Goal: Transaction & Acquisition: Book appointment/travel/reservation

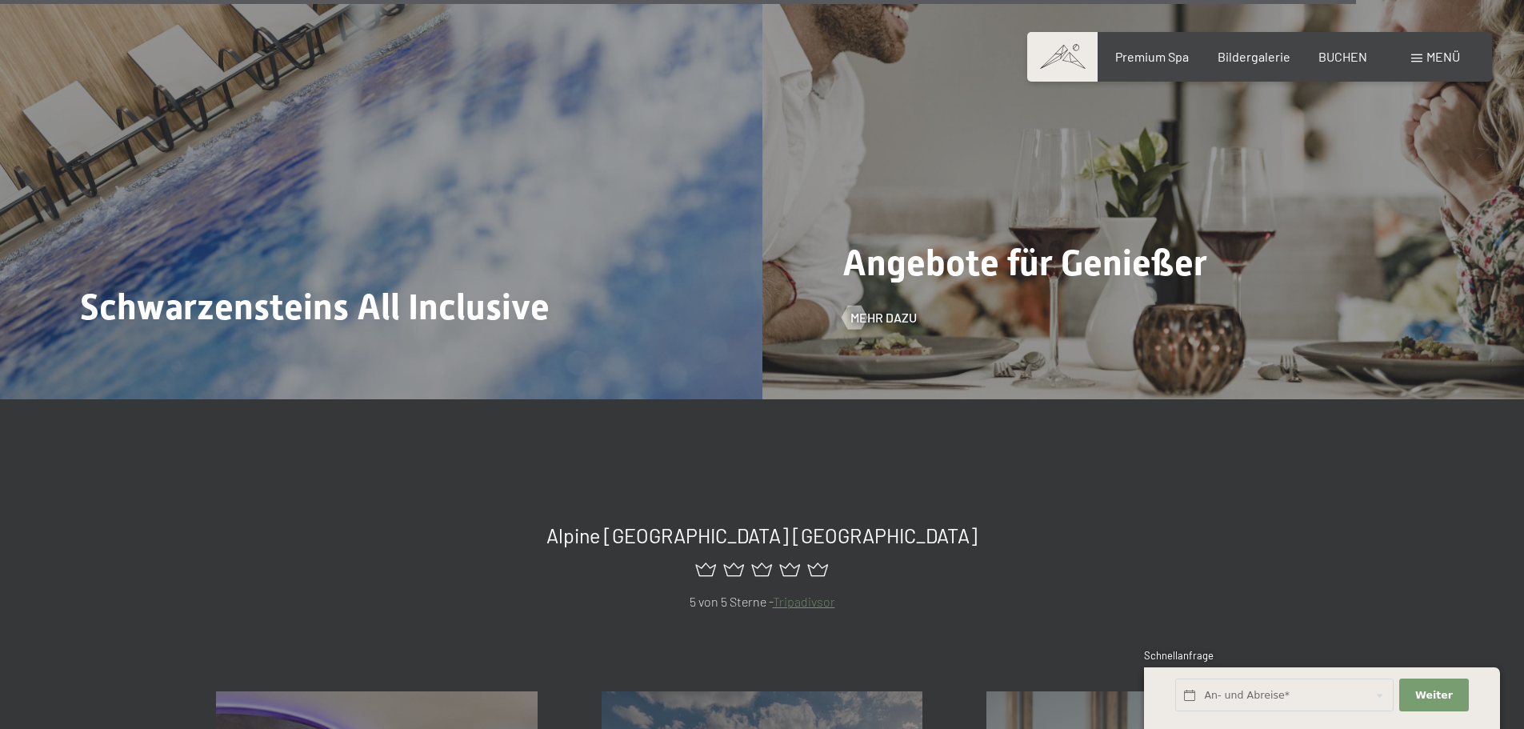
scroll to position [7201, 0]
click at [1363, 121] on div "Angebote für Genießer Mehr dazu" at bounding box center [1143, 111] width 762 height 571
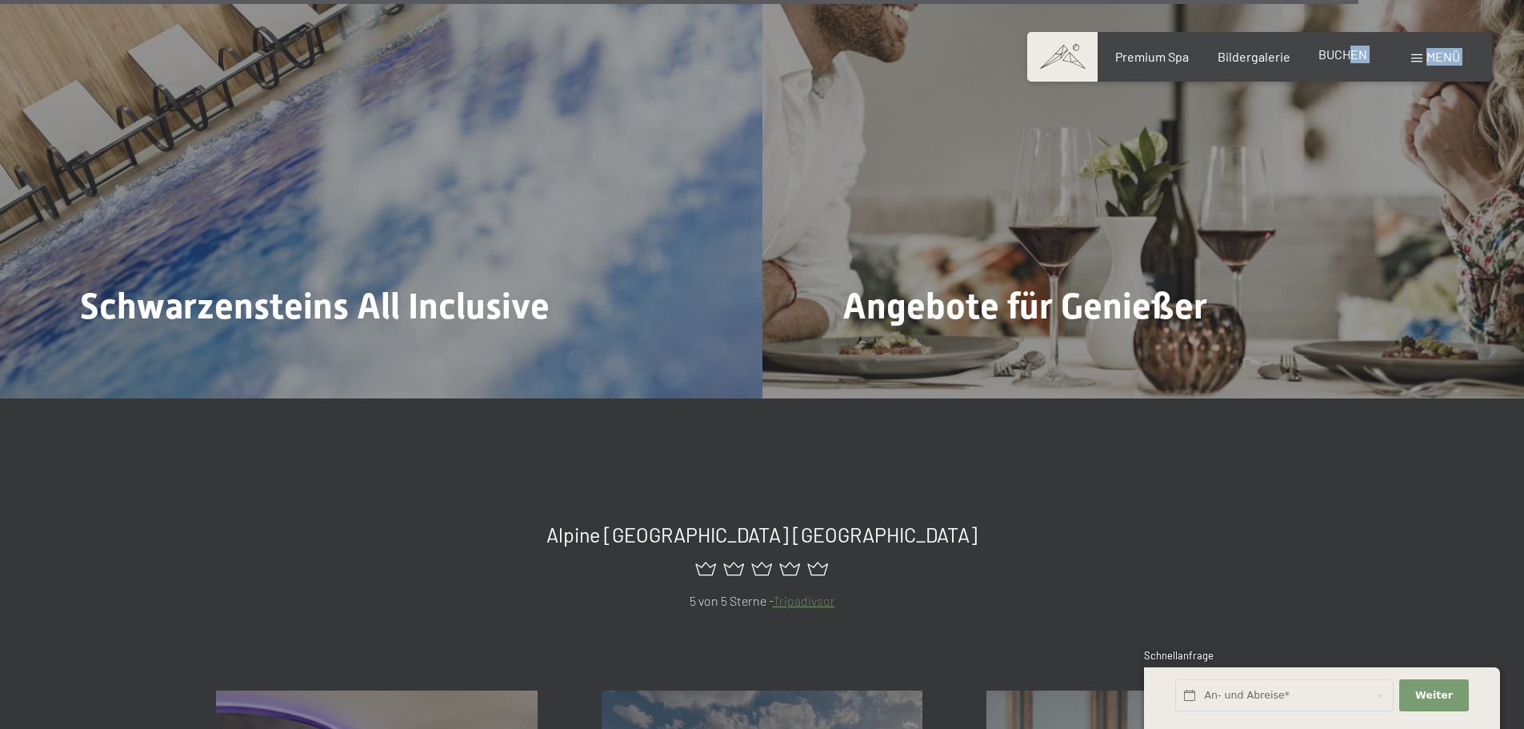
click at [1349, 48] on div "Buchen Anfragen Premium Spa Bildergalerie BUCHEN Menü DE IT EN Gutschein Bilder…" at bounding box center [1259, 57] width 401 height 18
click at [1411, 64] on div "Menü" at bounding box center [1435, 57] width 49 height 18
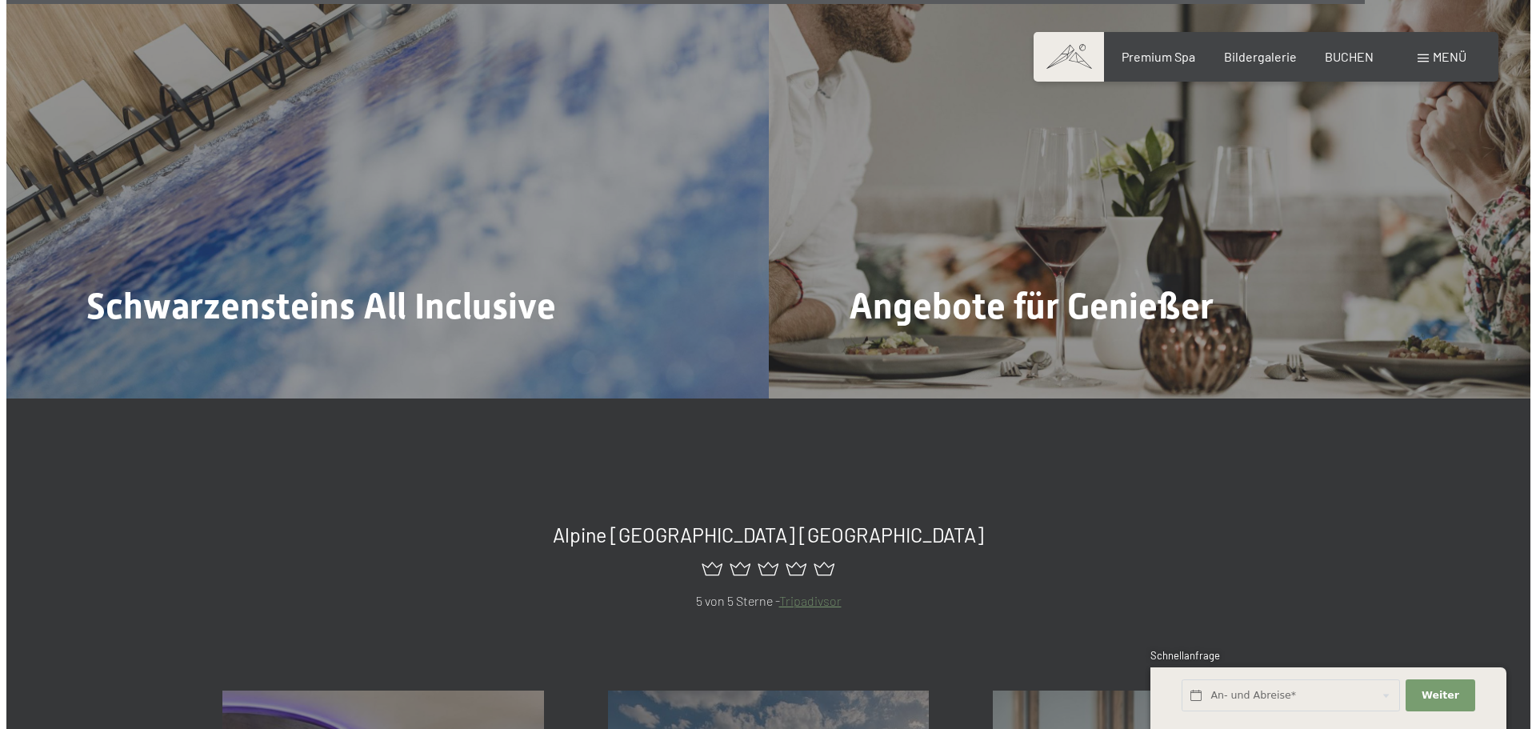
scroll to position [7231, 0]
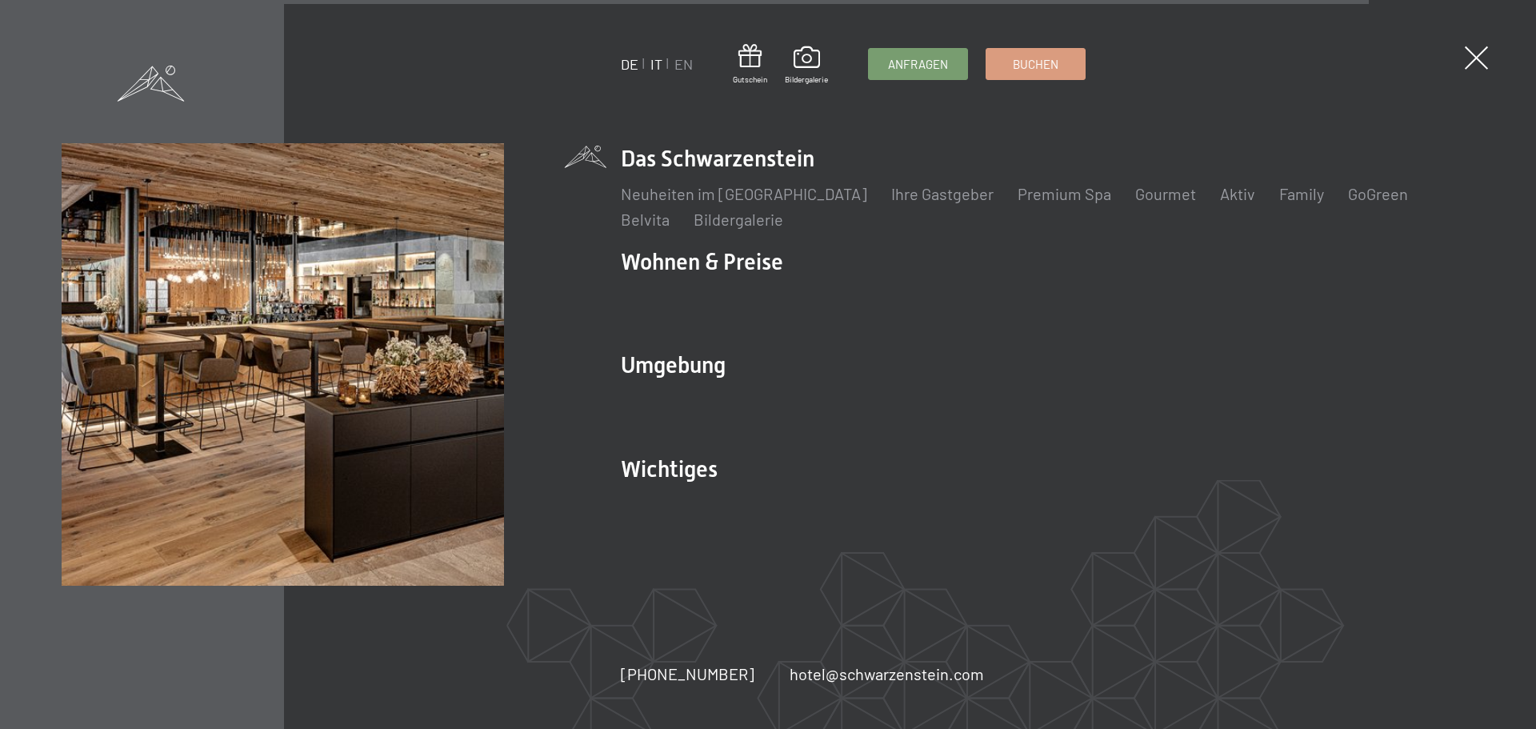
click at [658, 67] on link "IT" at bounding box center [656, 64] width 12 height 18
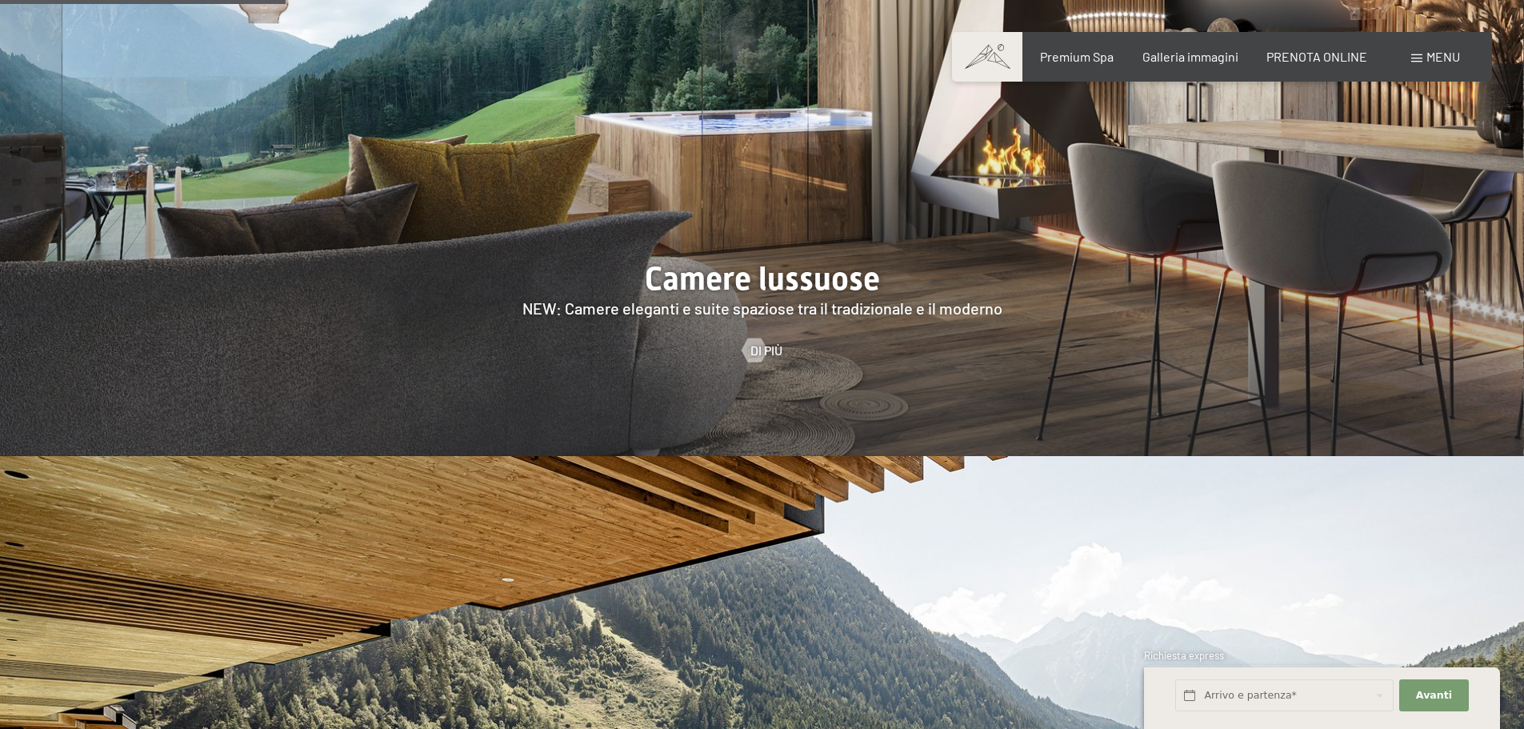
scroll to position [1760, 0]
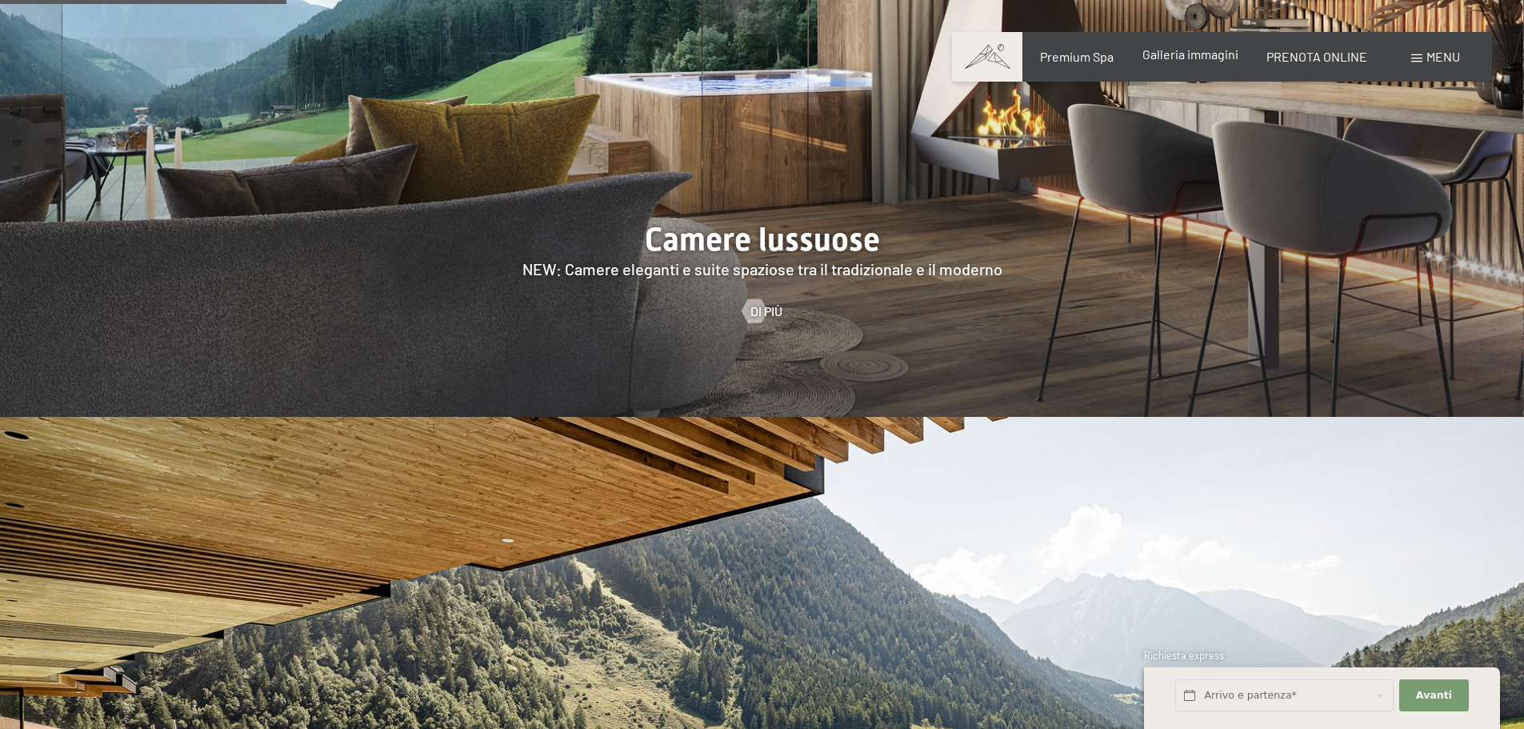
click at [1179, 62] on span "Galleria immagini" at bounding box center [1191, 53] width 96 height 15
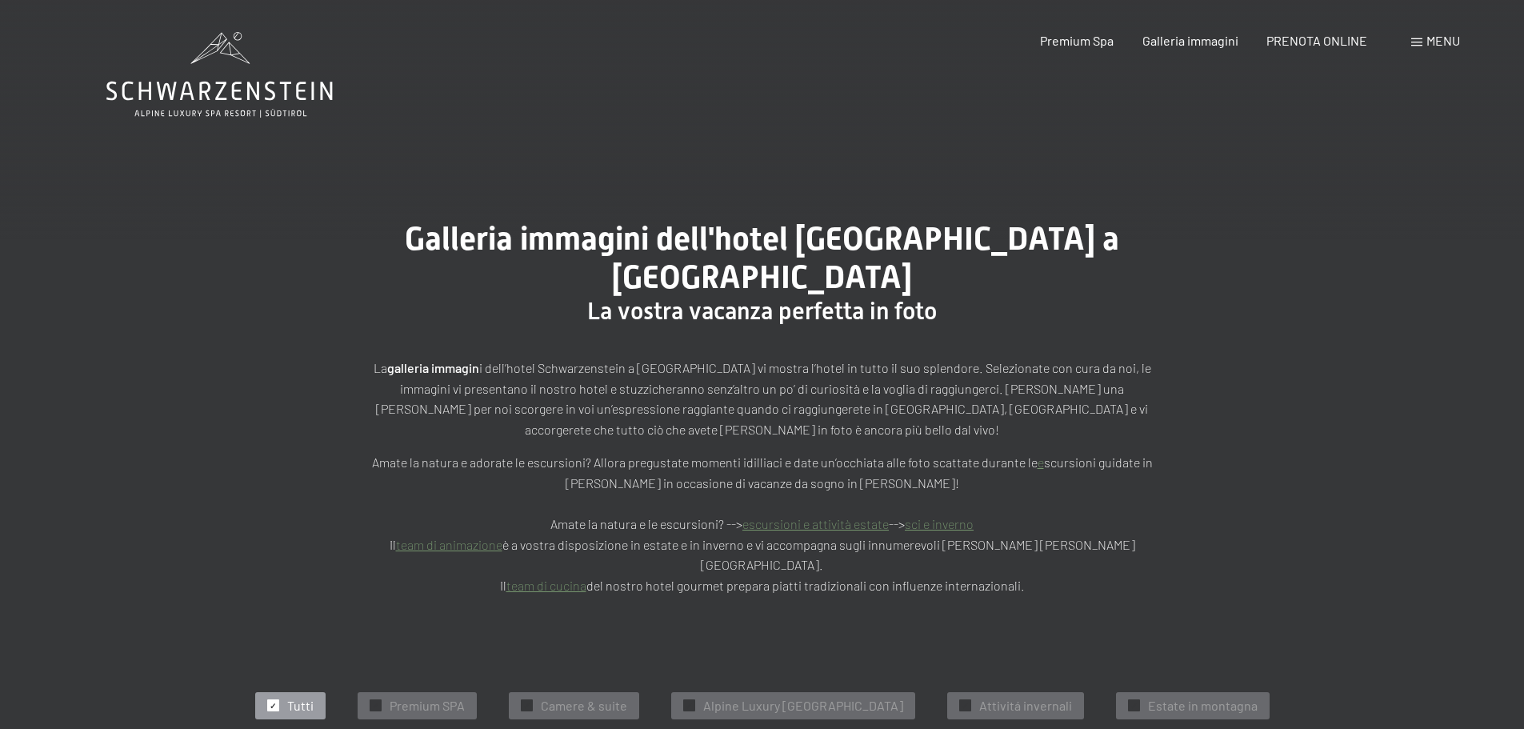
click at [1412, 42] on span at bounding box center [1416, 42] width 11 height 8
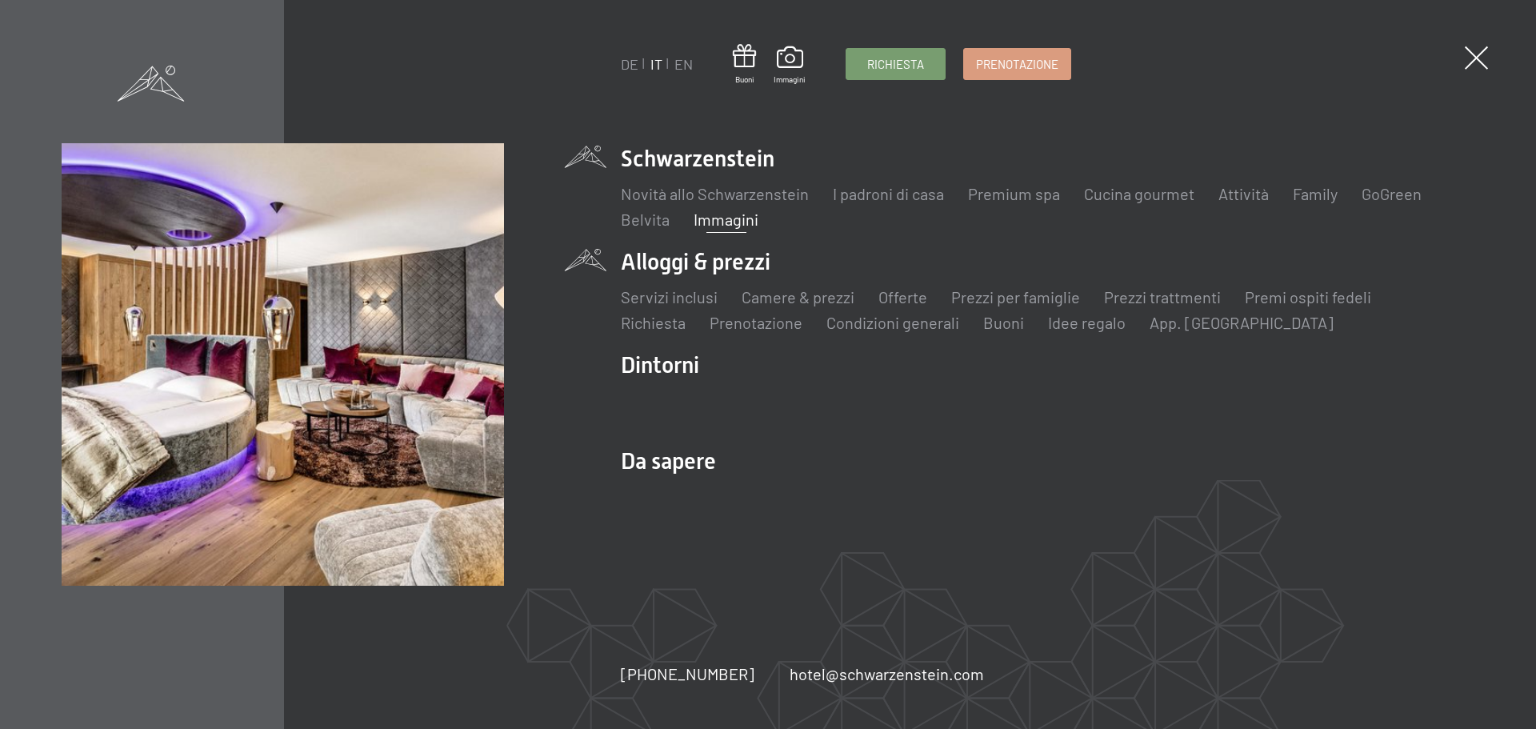
click at [733, 276] on li "Alloggi & prezzi Servizi inclusi Camere & prezzi Lista Offerte Lista Prezzi per…" at bounding box center [1048, 289] width 854 height 87
click at [815, 300] on link "Camere & prezzi" at bounding box center [798, 296] width 113 height 19
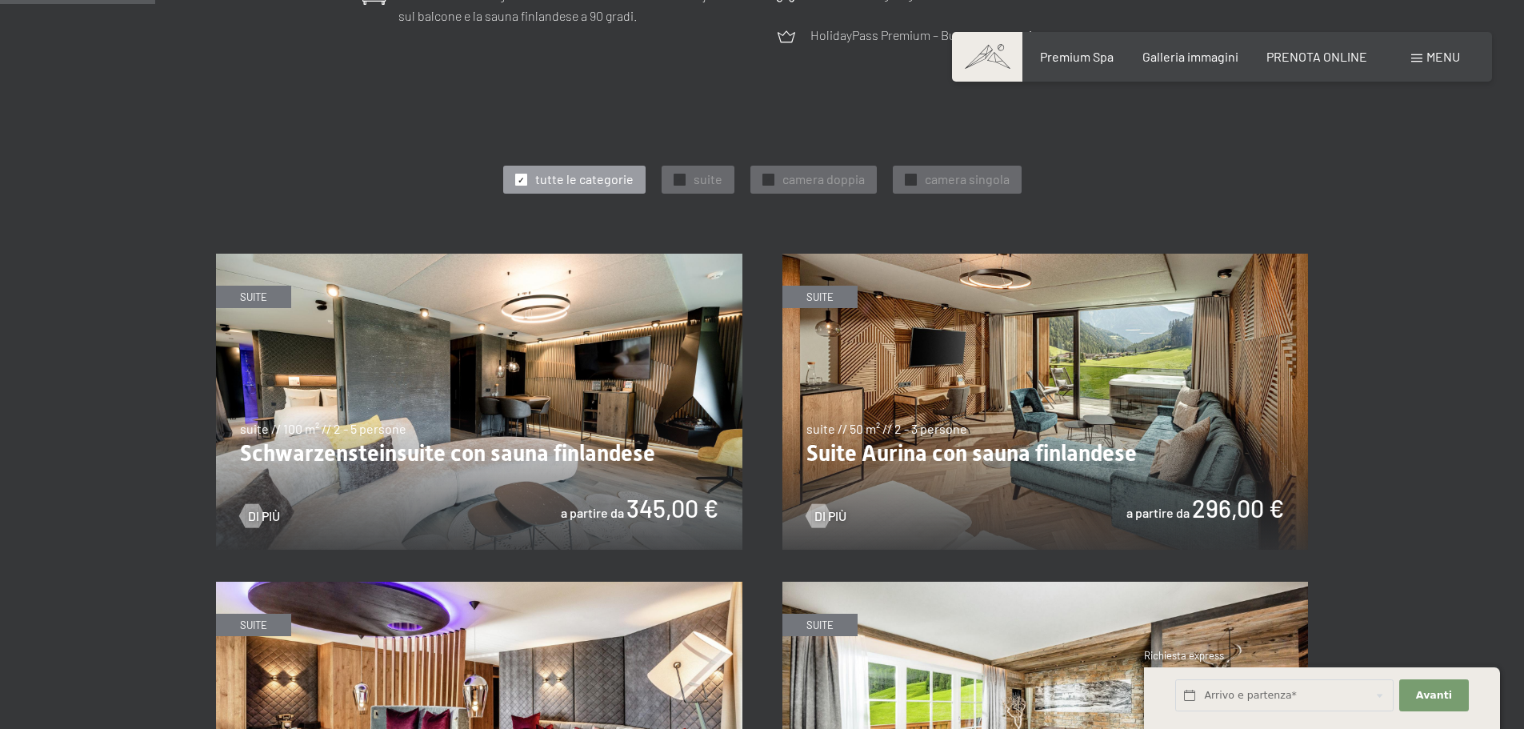
scroll to position [800, 0]
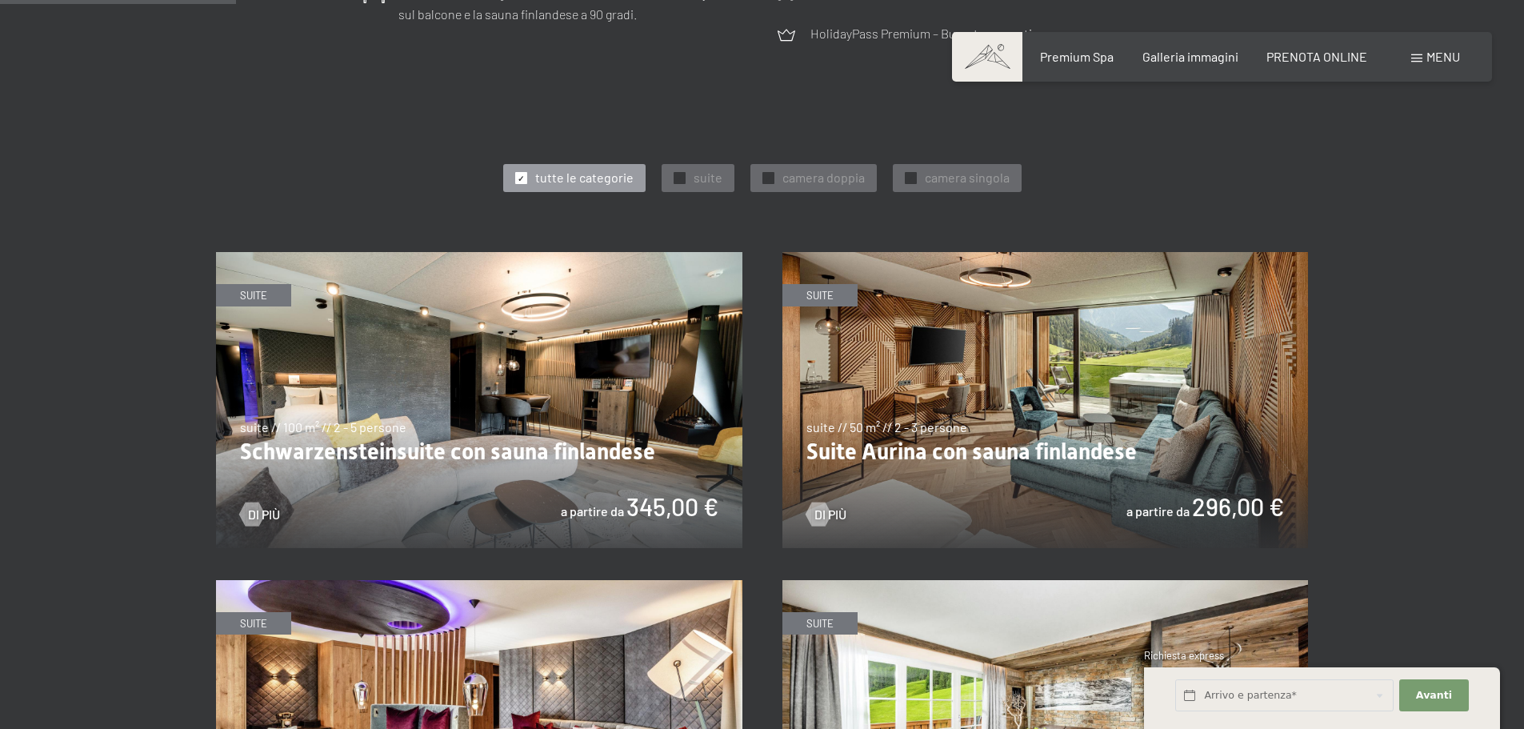
click at [522, 446] on img at bounding box center [479, 400] width 526 height 296
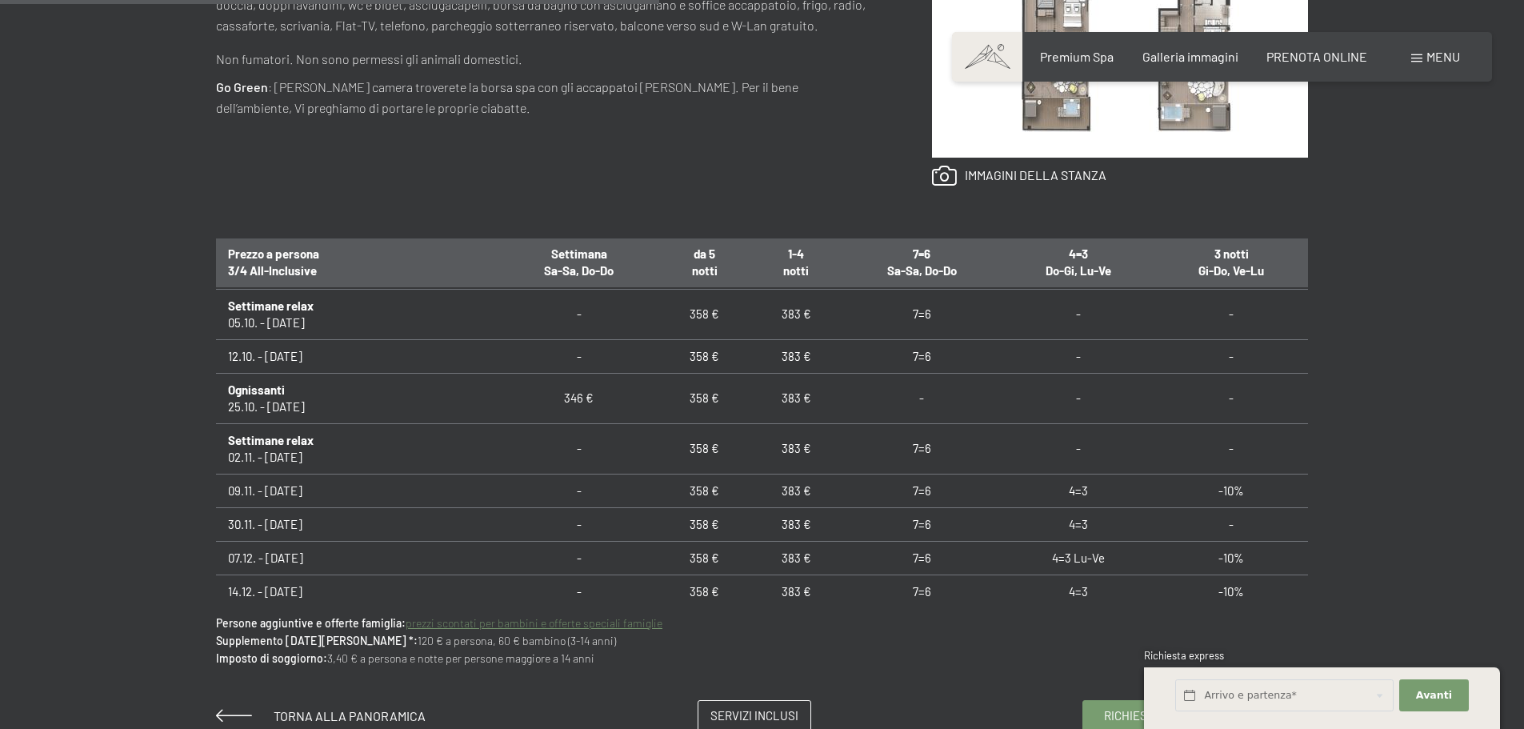
scroll to position [240, 0]
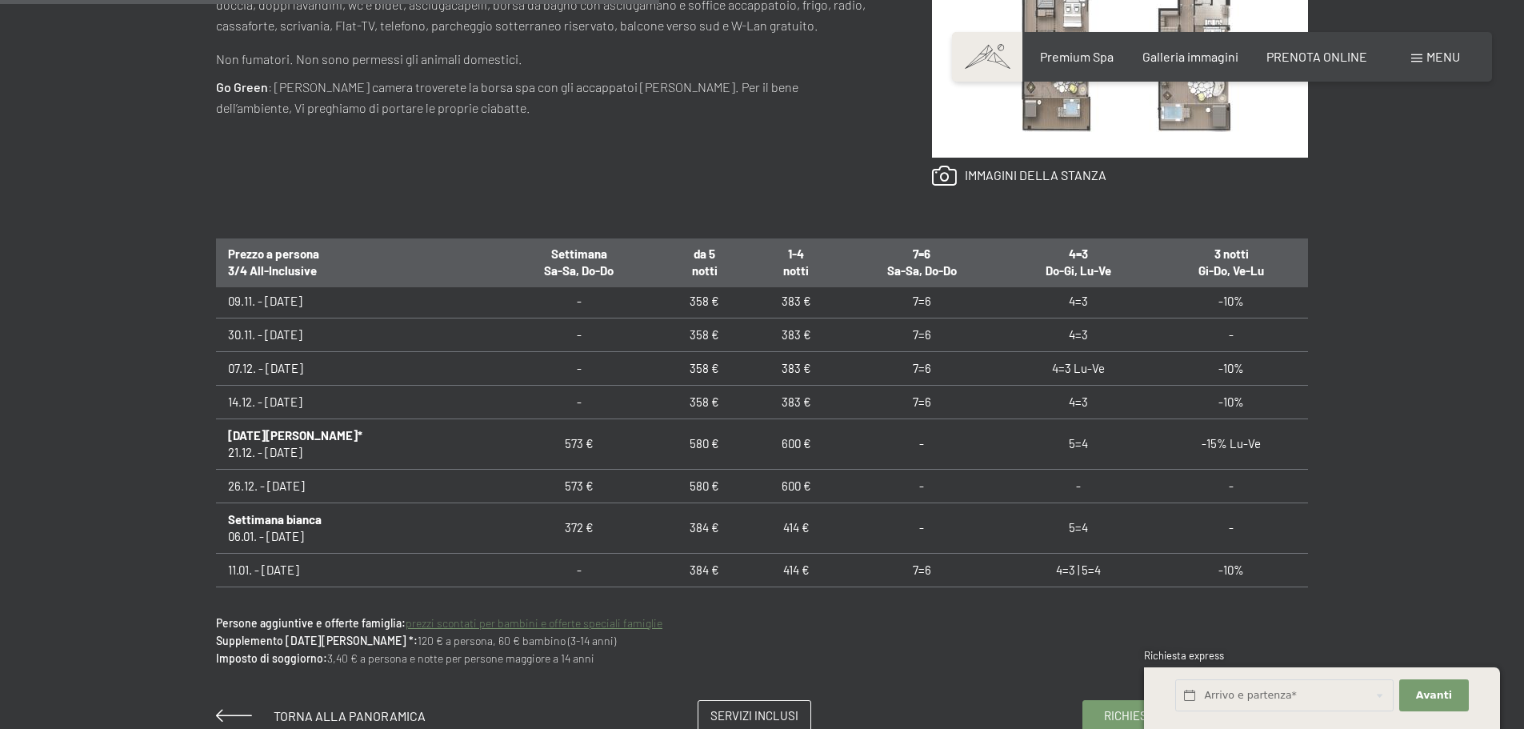
click at [1400, 317] on div "Richiesta Prenotazione suite // 100 m² // 2 - 5 persone Schwarzensteinsuite con…" at bounding box center [762, 211] width 1524 height 1042
click at [1020, 178] on link at bounding box center [1019, 176] width 174 height 21
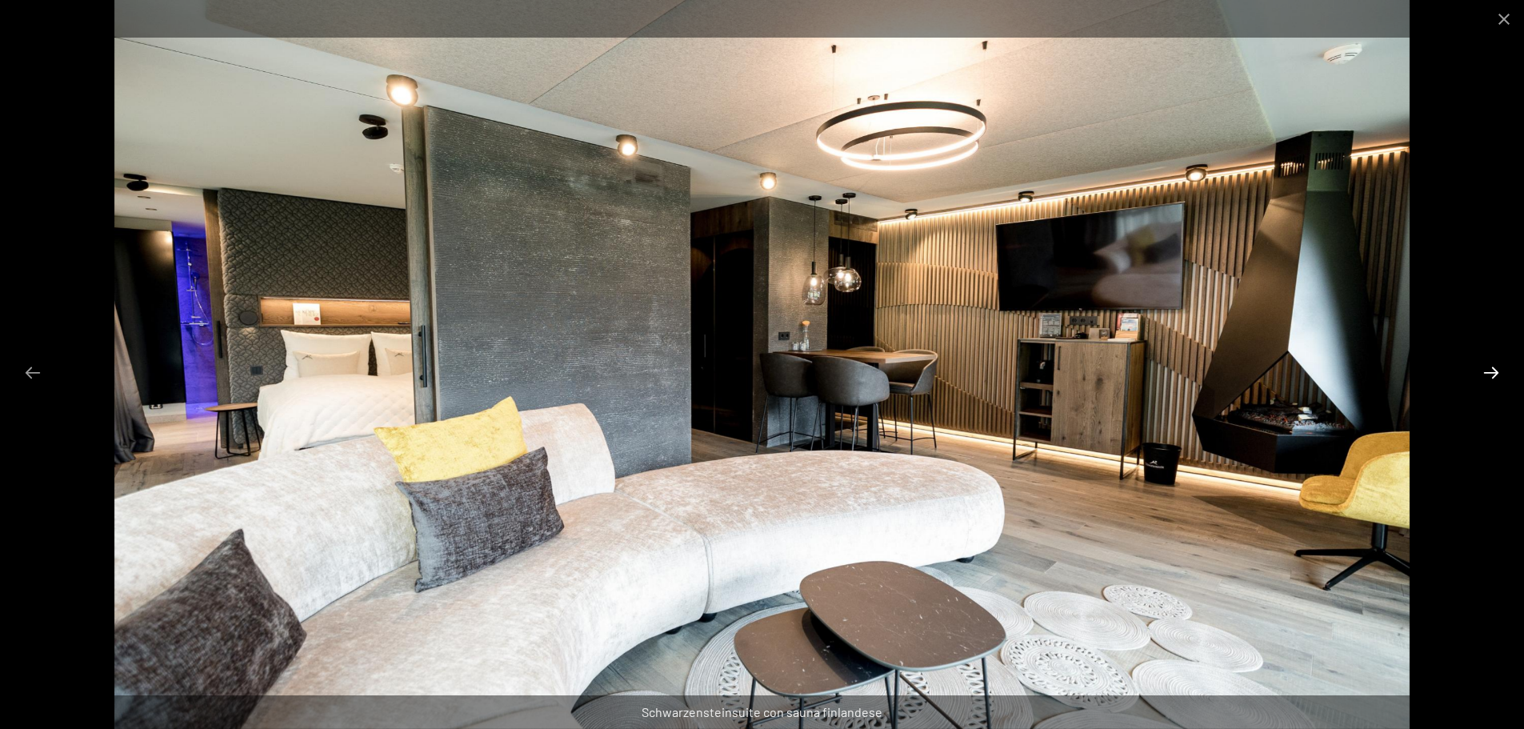
click at [1491, 372] on button "Next slide" at bounding box center [1492, 372] width 34 height 31
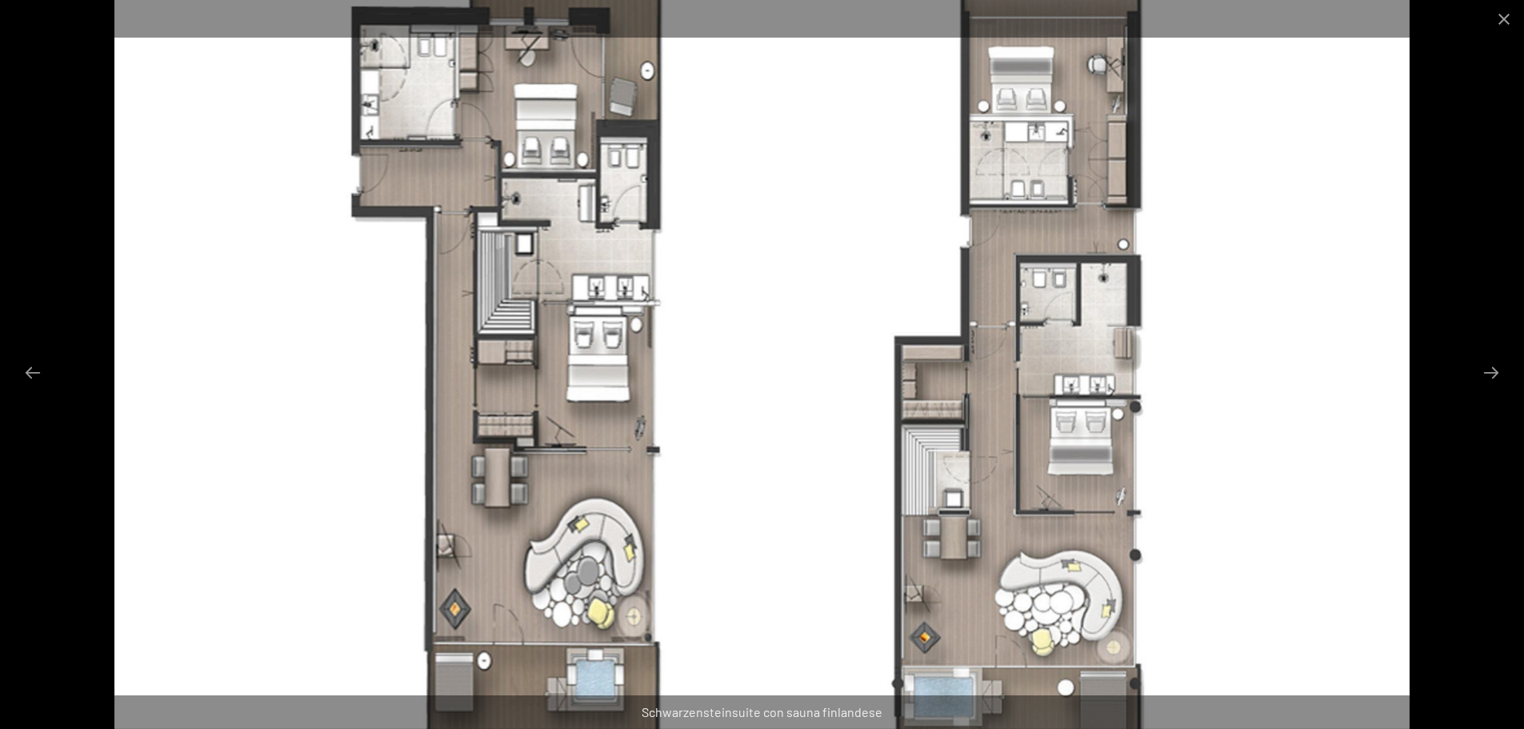
scroll to position [880, 0]
click at [1498, 375] on button "Next slide" at bounding box center [1492, 372] width 34 height 31
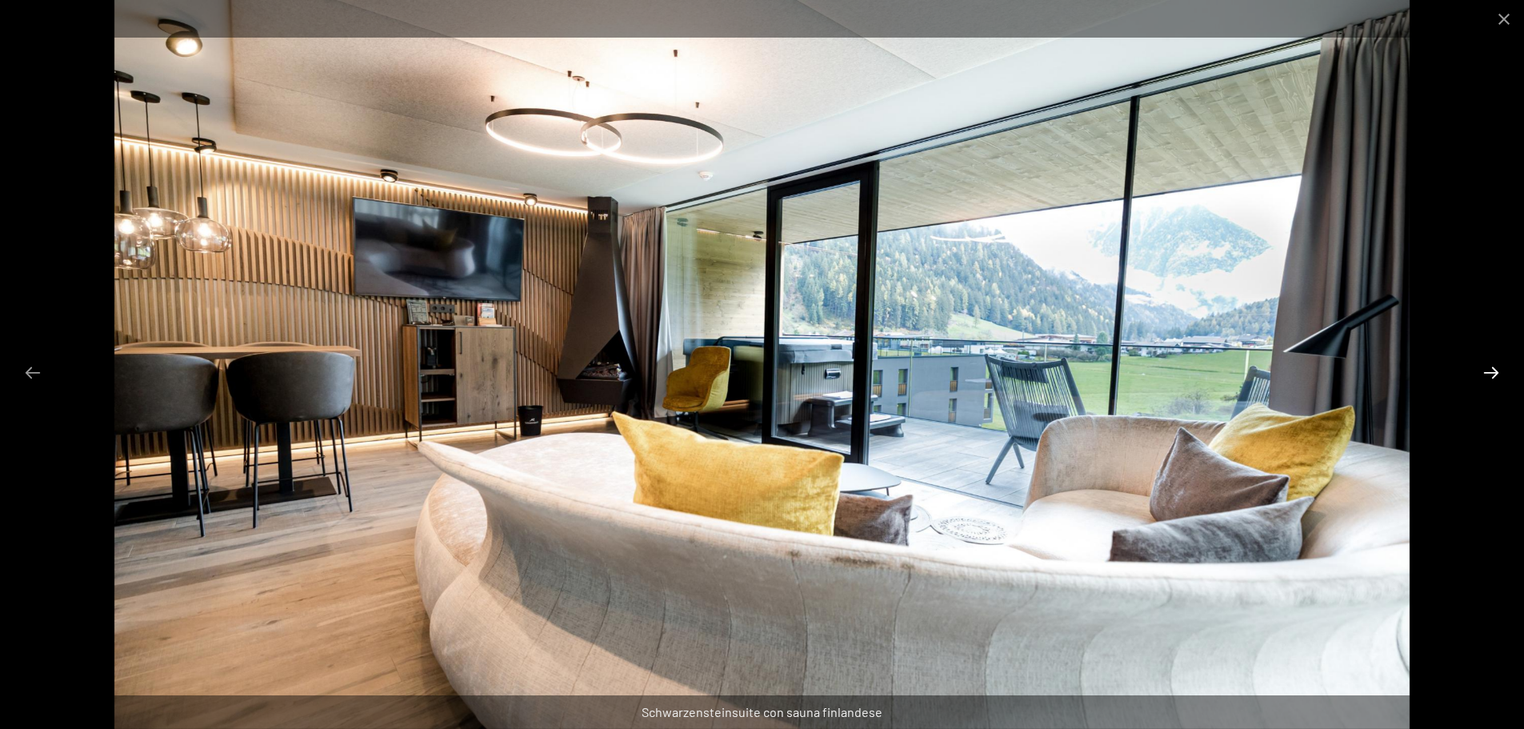
click at [1498, 375] on button "Next slide" at bounding box center [1492, 372] width 34 height 31
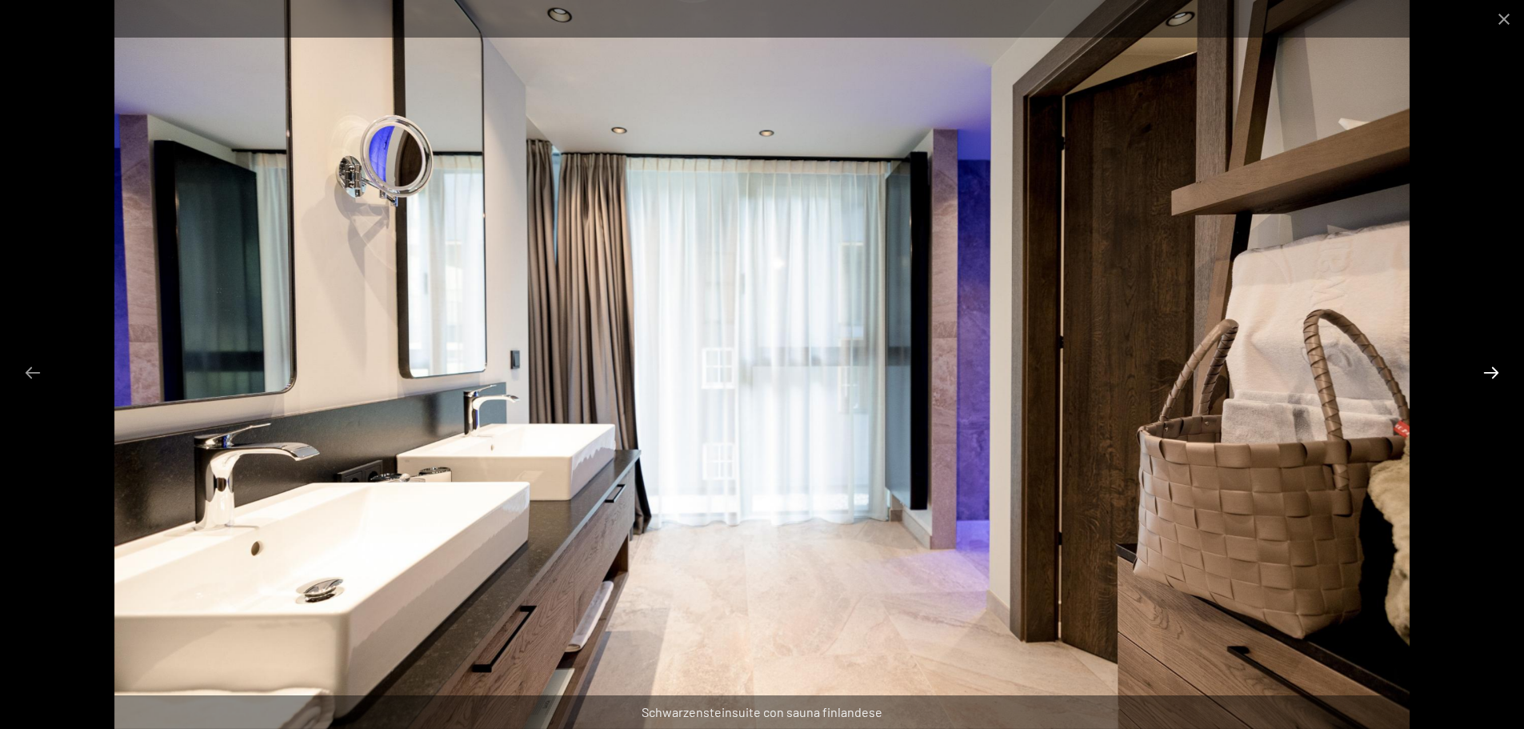
click at [1498, 375] on button "Next slide" at bounding box center [1492, 372] width 34 height 31
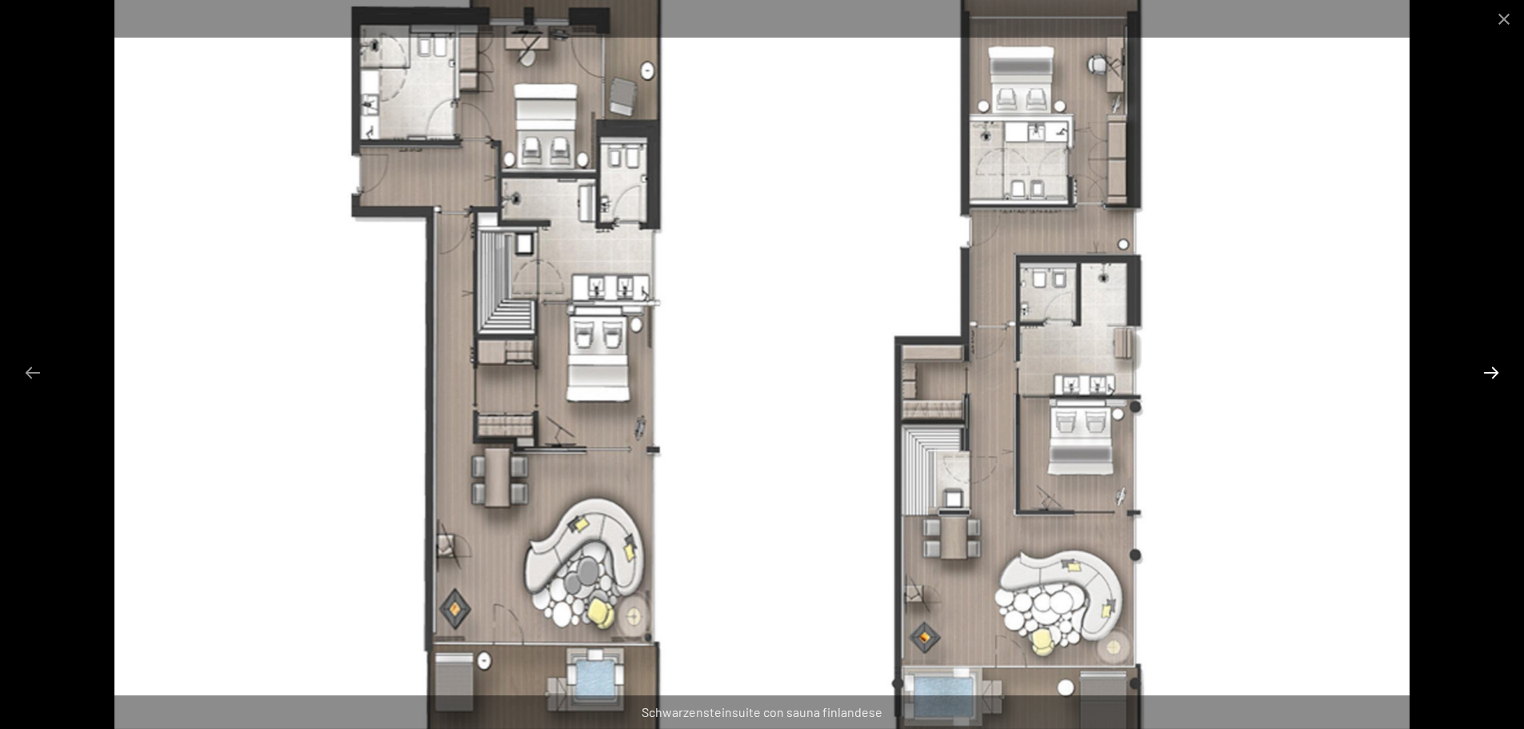
click at [1498, 375] on button "Next slide" at bounding box center [1492, 372] width 34 height 31
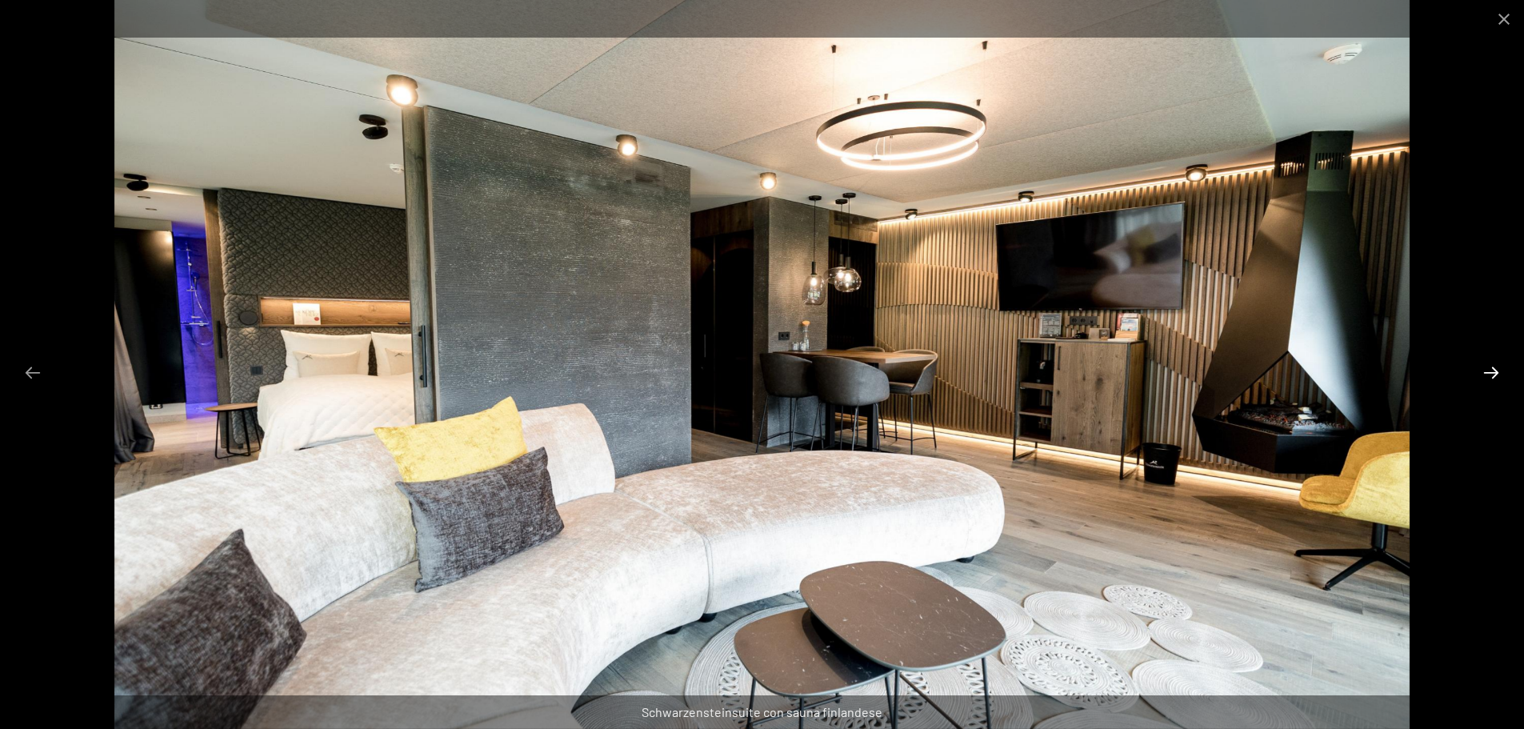
click at [1483, 363] on button "Next slide" at bounding box center [1492, 372] width 34 height 31
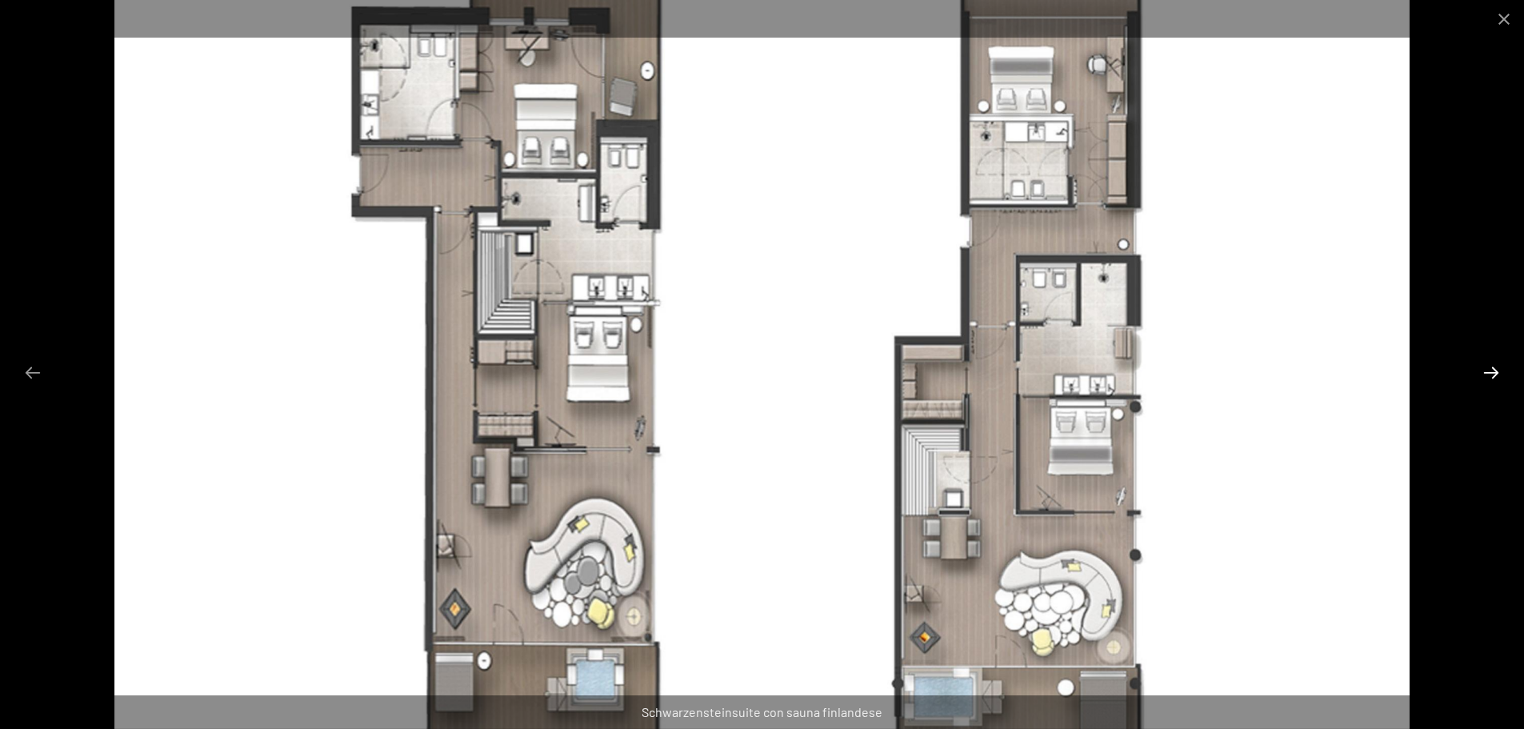
click at [1486, 378] on button "Next slide" at bounding box center [1492, 372] width 34 height 31
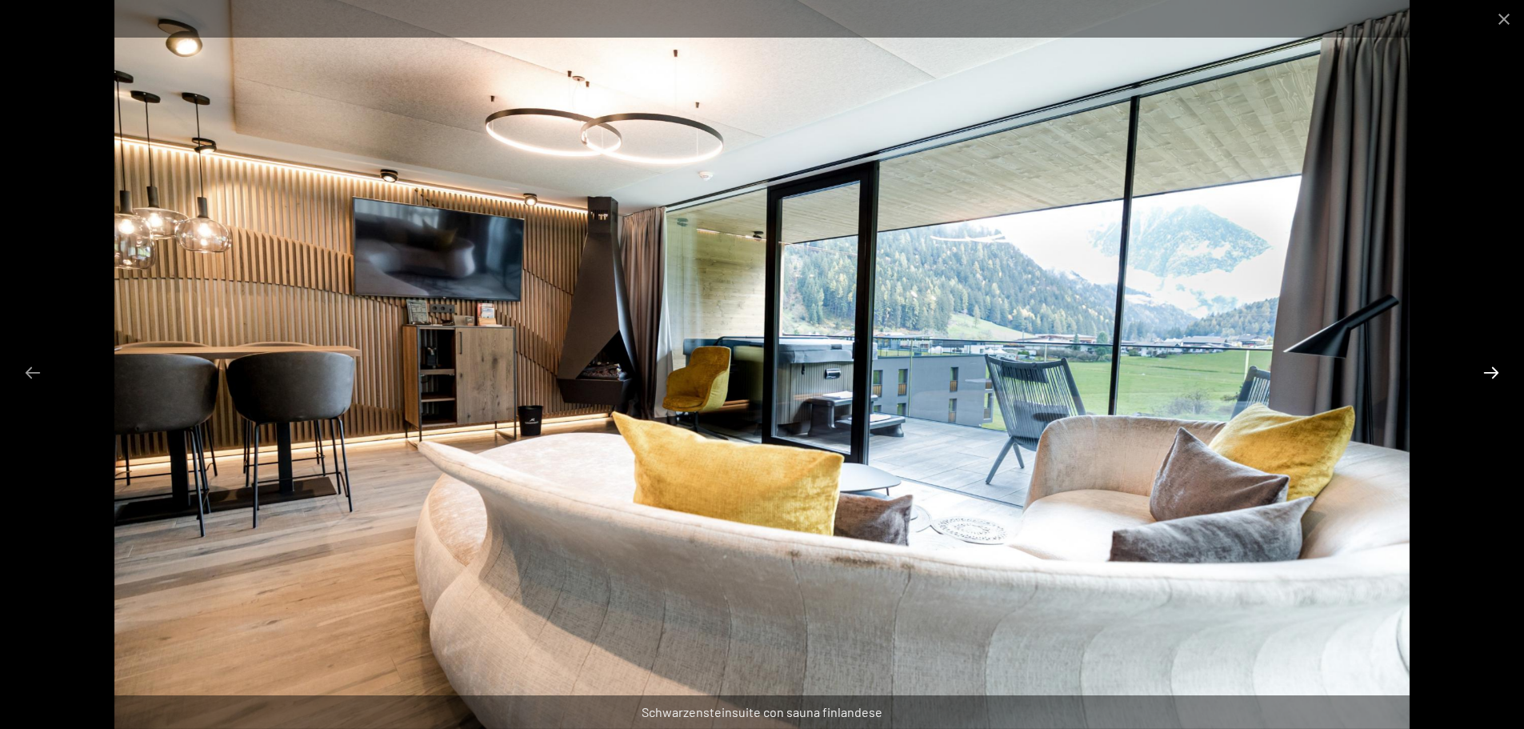
click at [1482, 375] on button "Next slide" at bounding box center [1492, 372] width 34 height 31
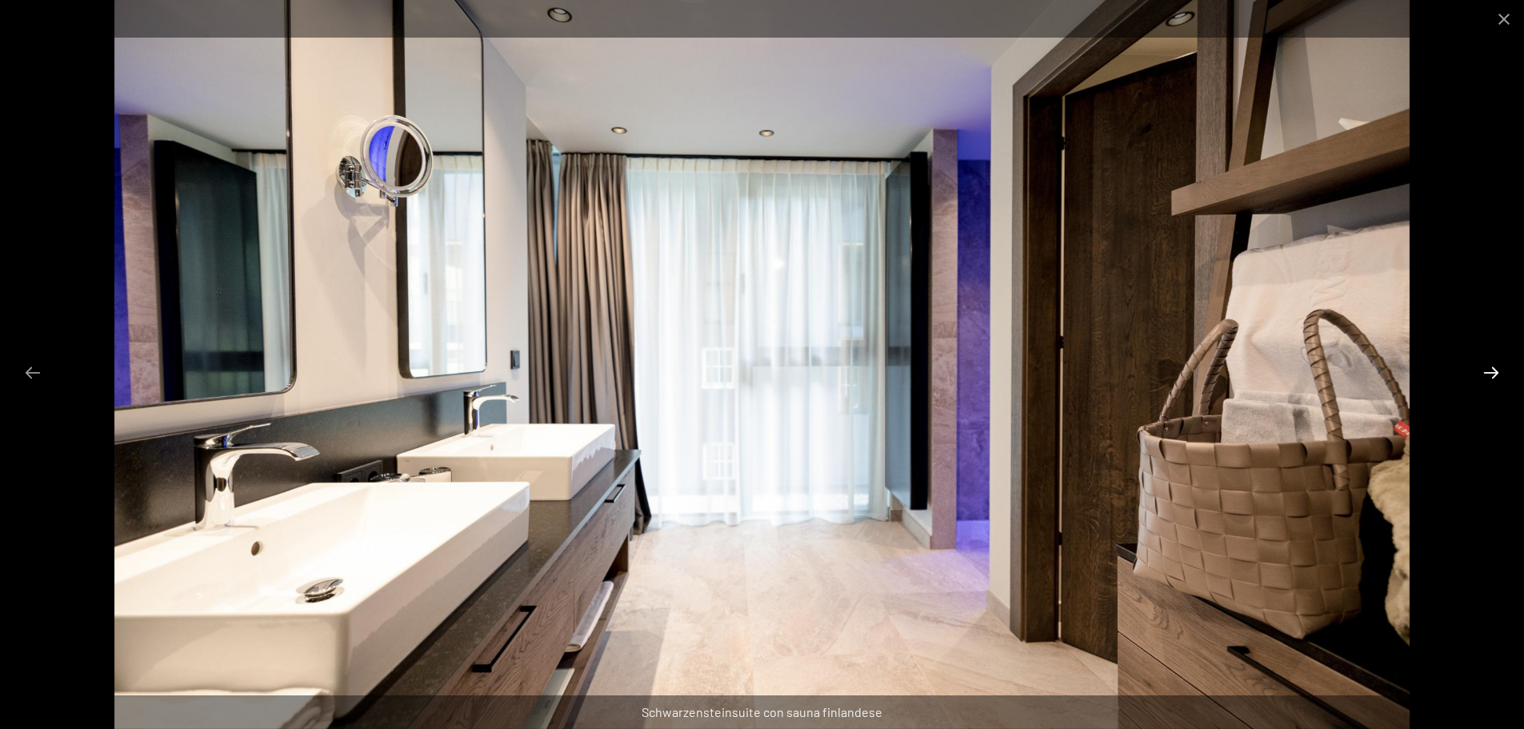
click at [1484, 375] on button "Next slide" at bounding box center [1492, 372] width 34 height 31
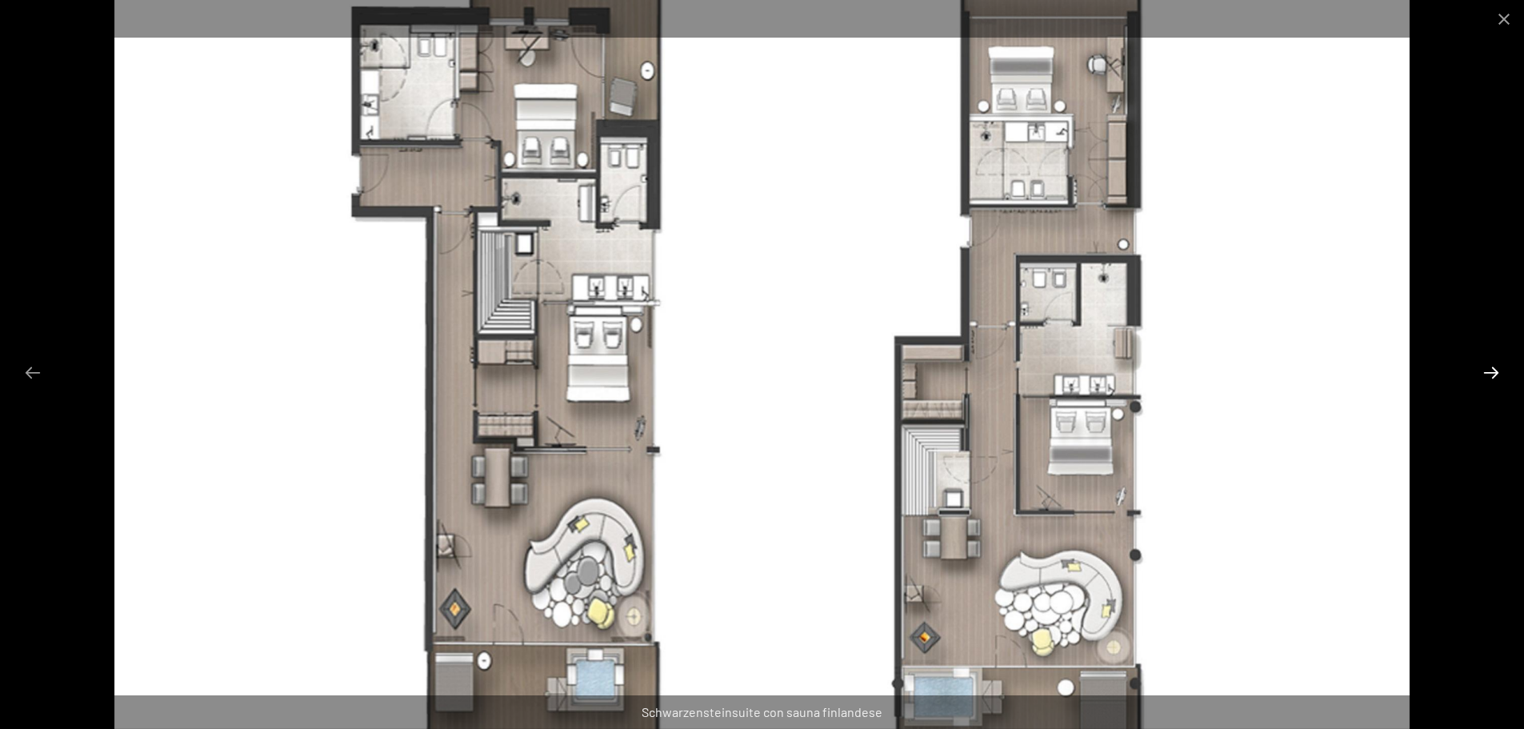
click at [1485, 375] on button "Next slide" at bounding box center [1492, 372] width 34 height 31
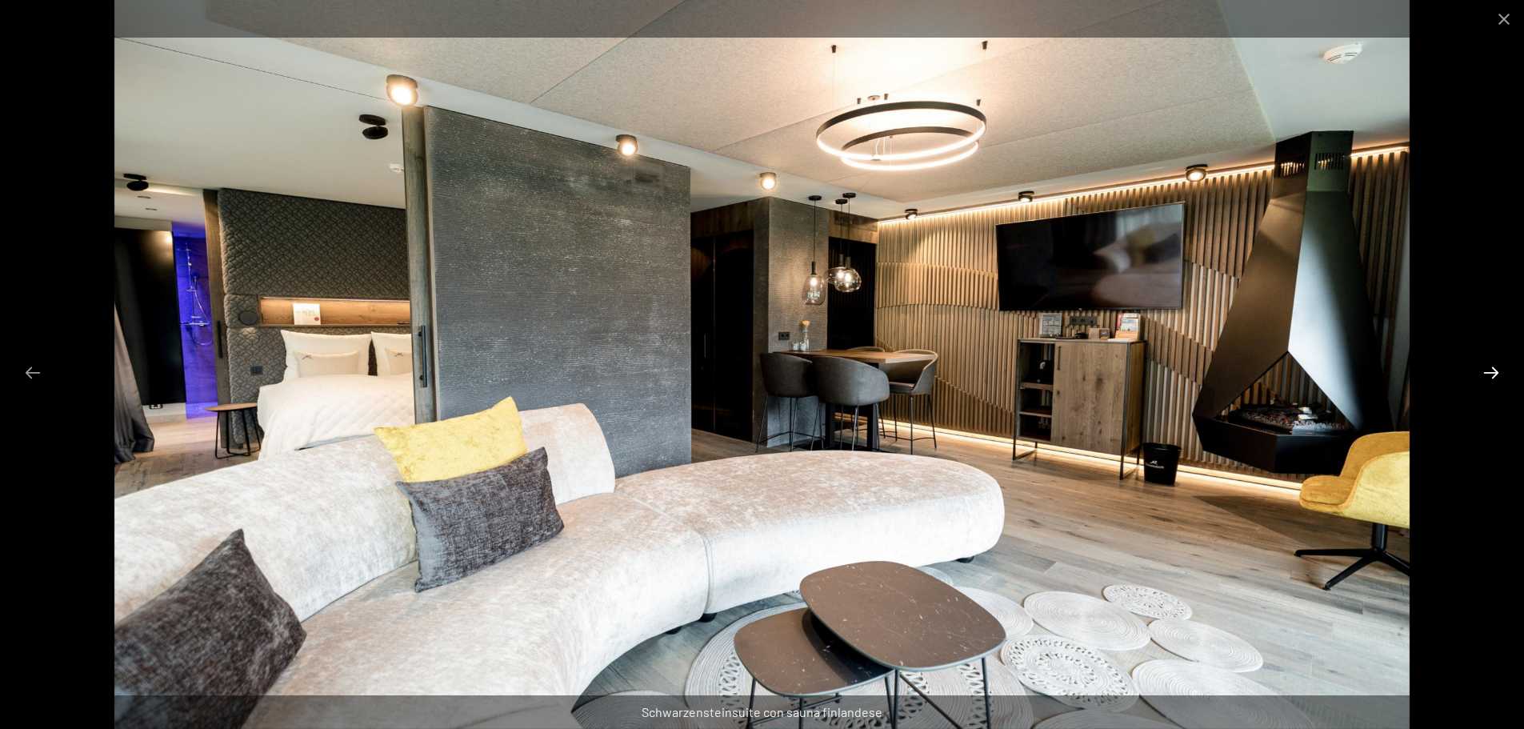
click at [1491, 375] on button "Next slide" at bounding box center [1492, 372] width 34 height 31
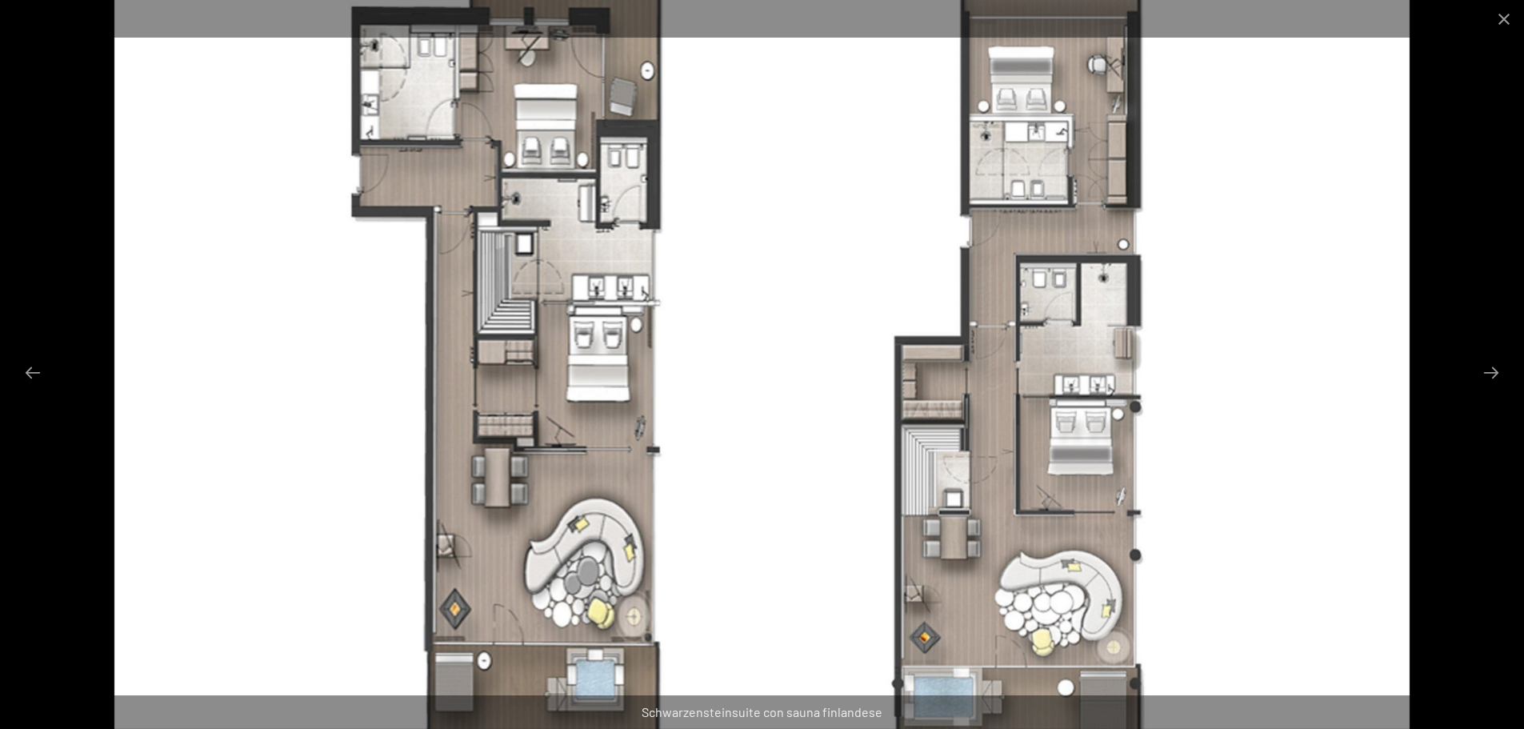
scroll to position [240, 0]
click at [1496, 30] on button "Close gallery" at bounding box center [1504, 19] width 40 height 38
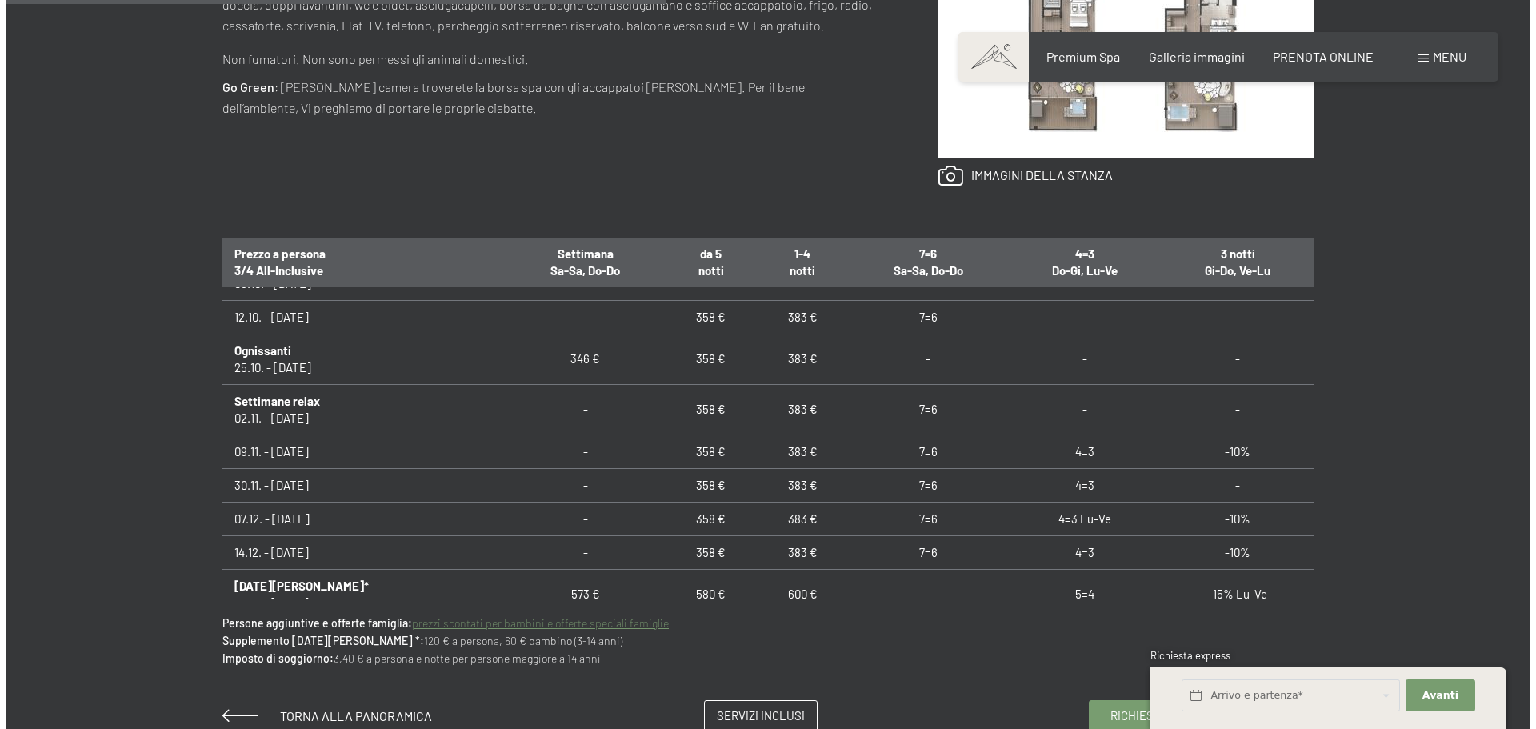
scroll to position [0, 0]
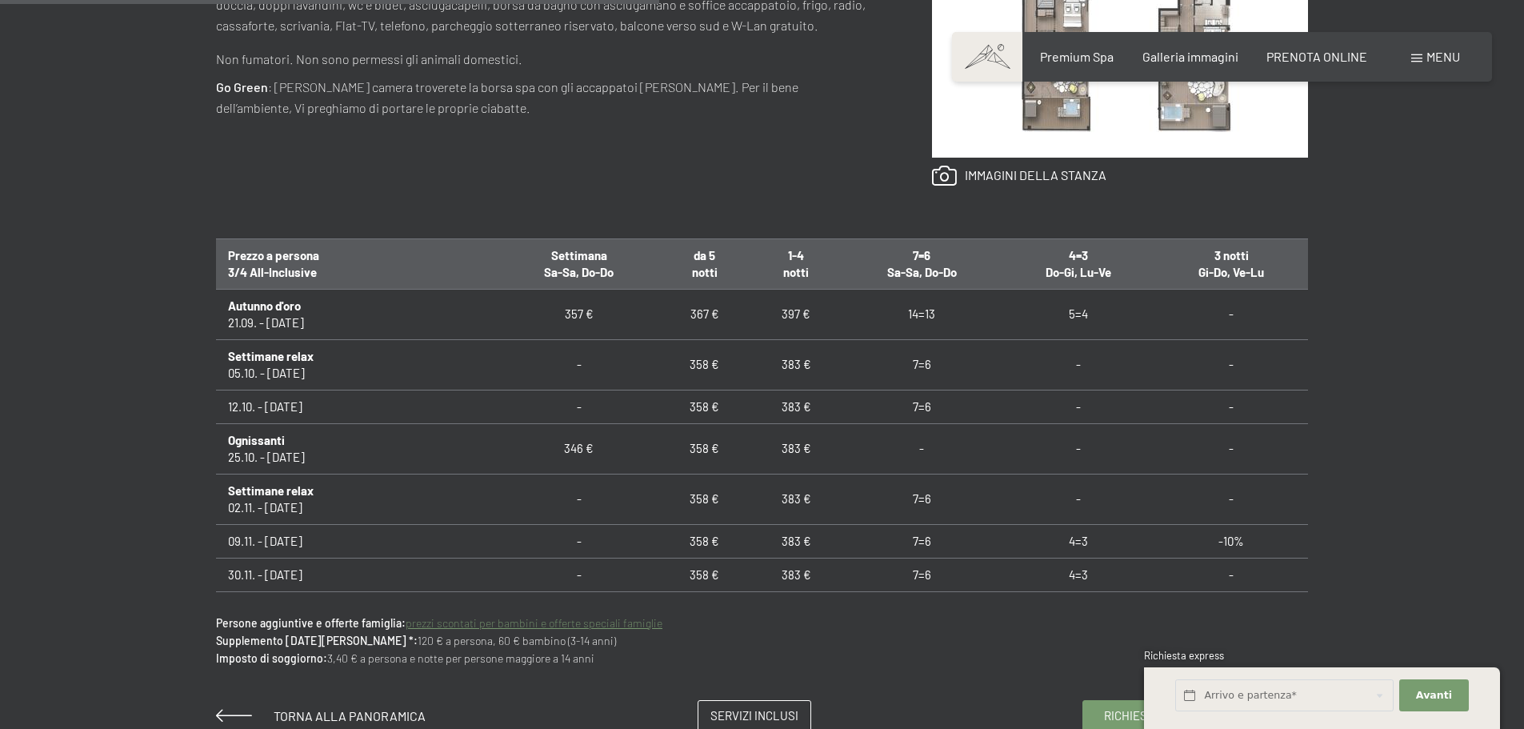
click at [1417, 59] on span at bounding box center [1416, 58] width 11 height 8
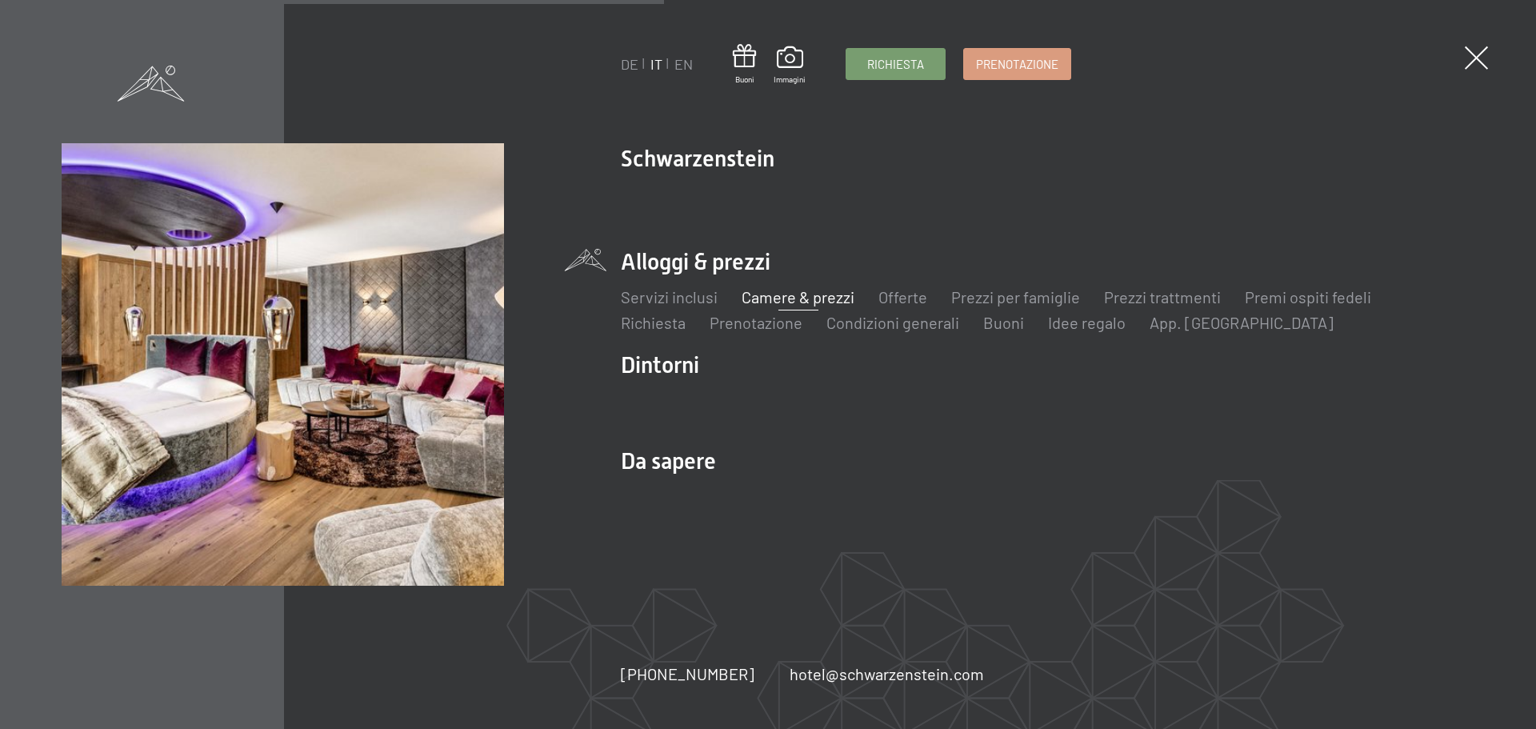
click at [783, 302] on link "Camere & prezzi" at bounding box center [798, 296] width 113 height 19
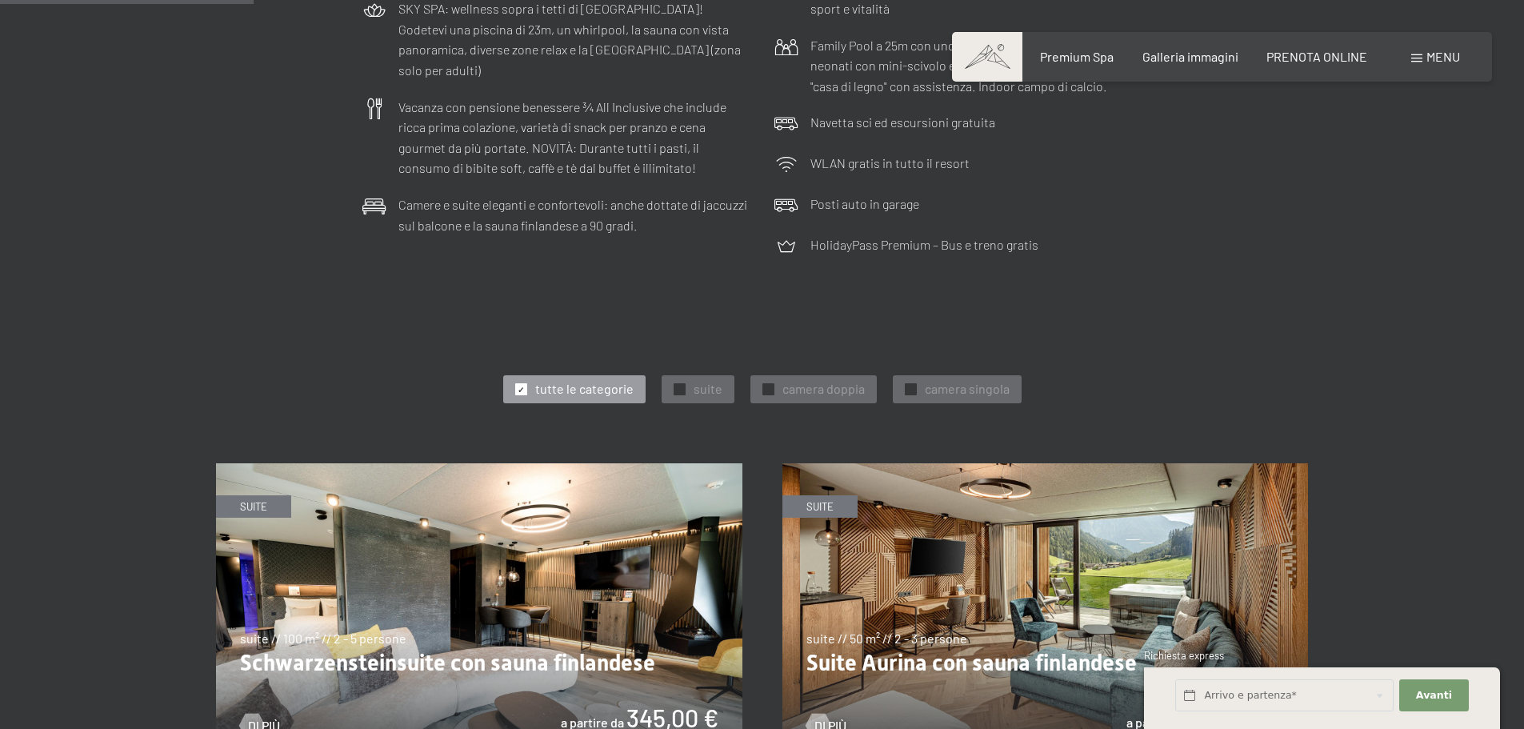
scroll to position [880, 0]
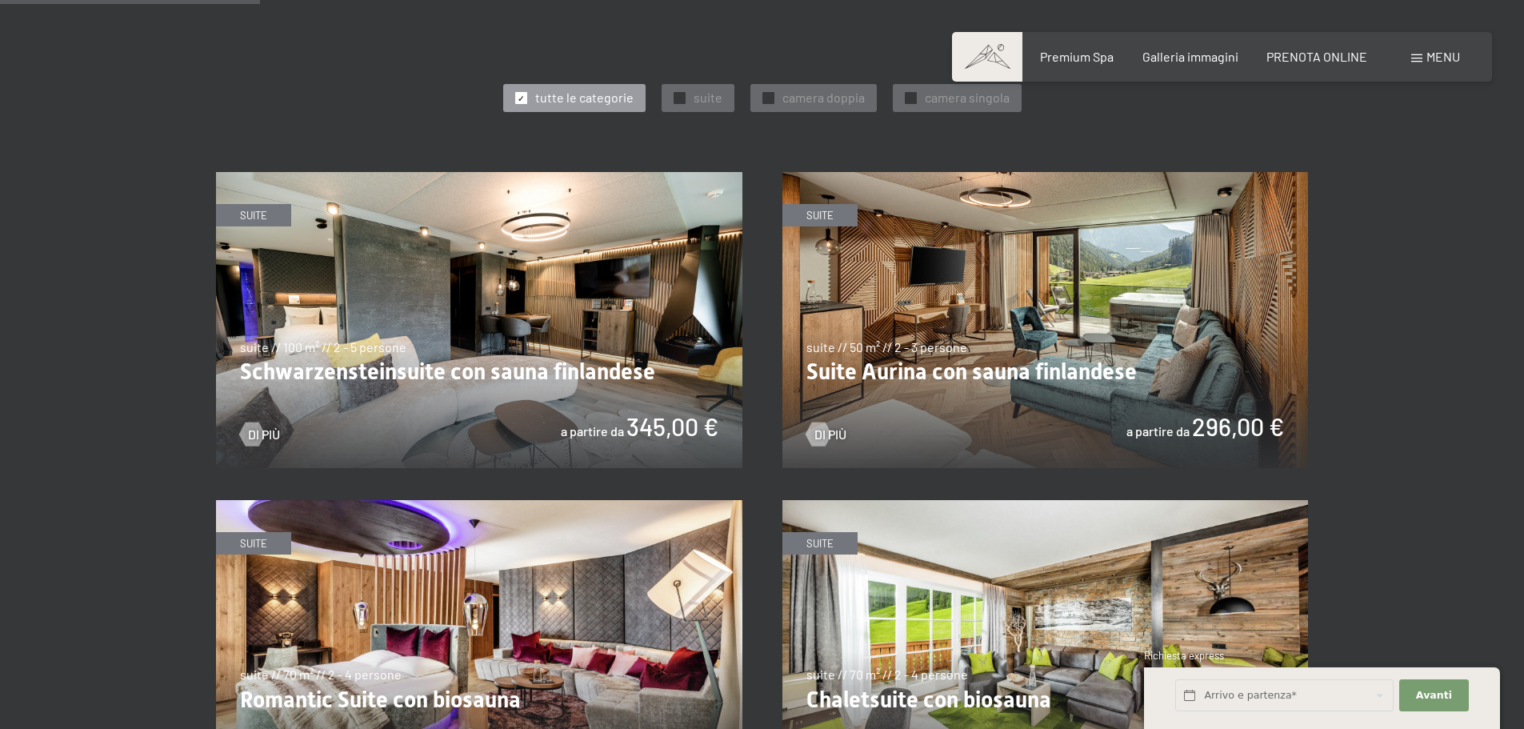
click at [979, 325] on img at bounding box center [1045, 320] width 526 height 296
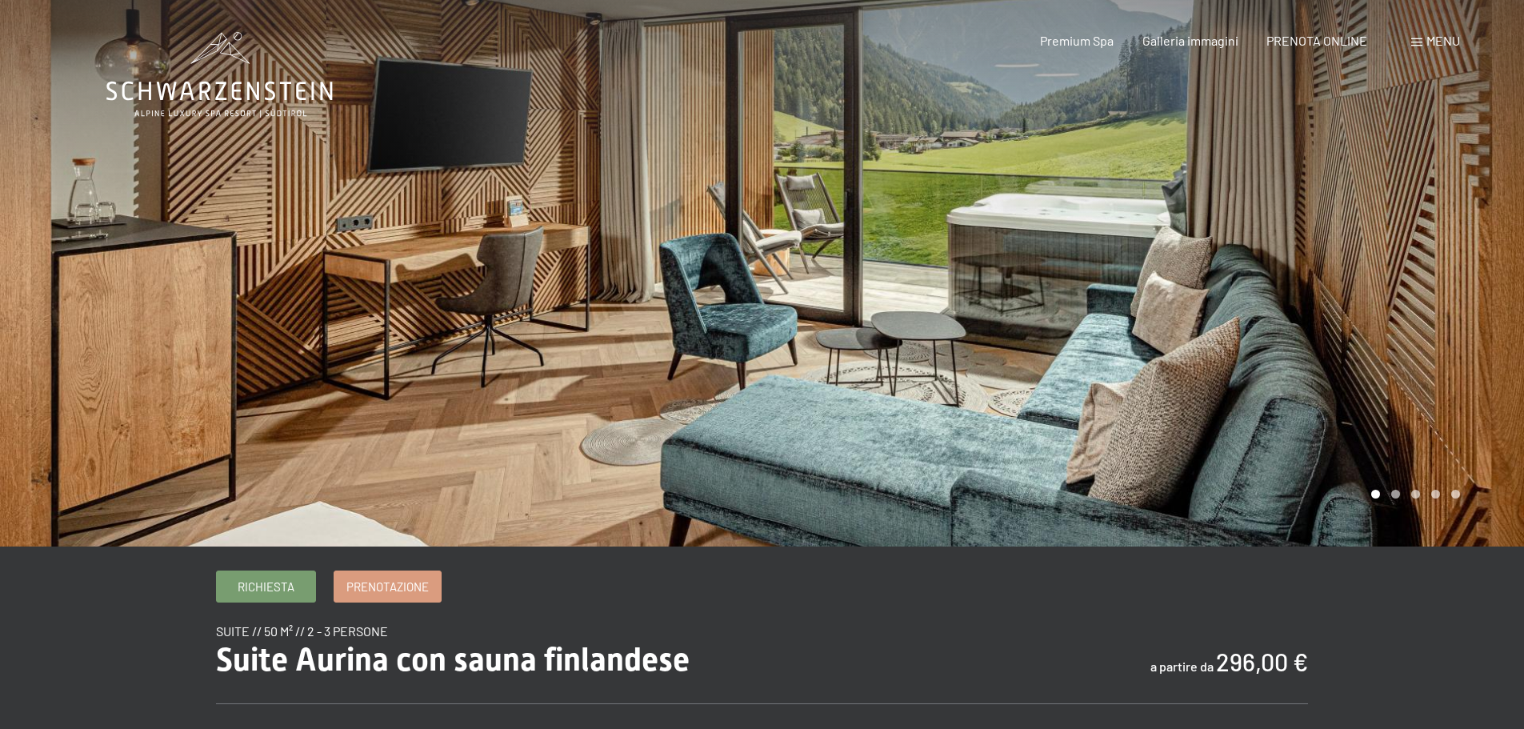
click at [1496, 379] on div at bounding box center [1143, 273] width 762 height 546
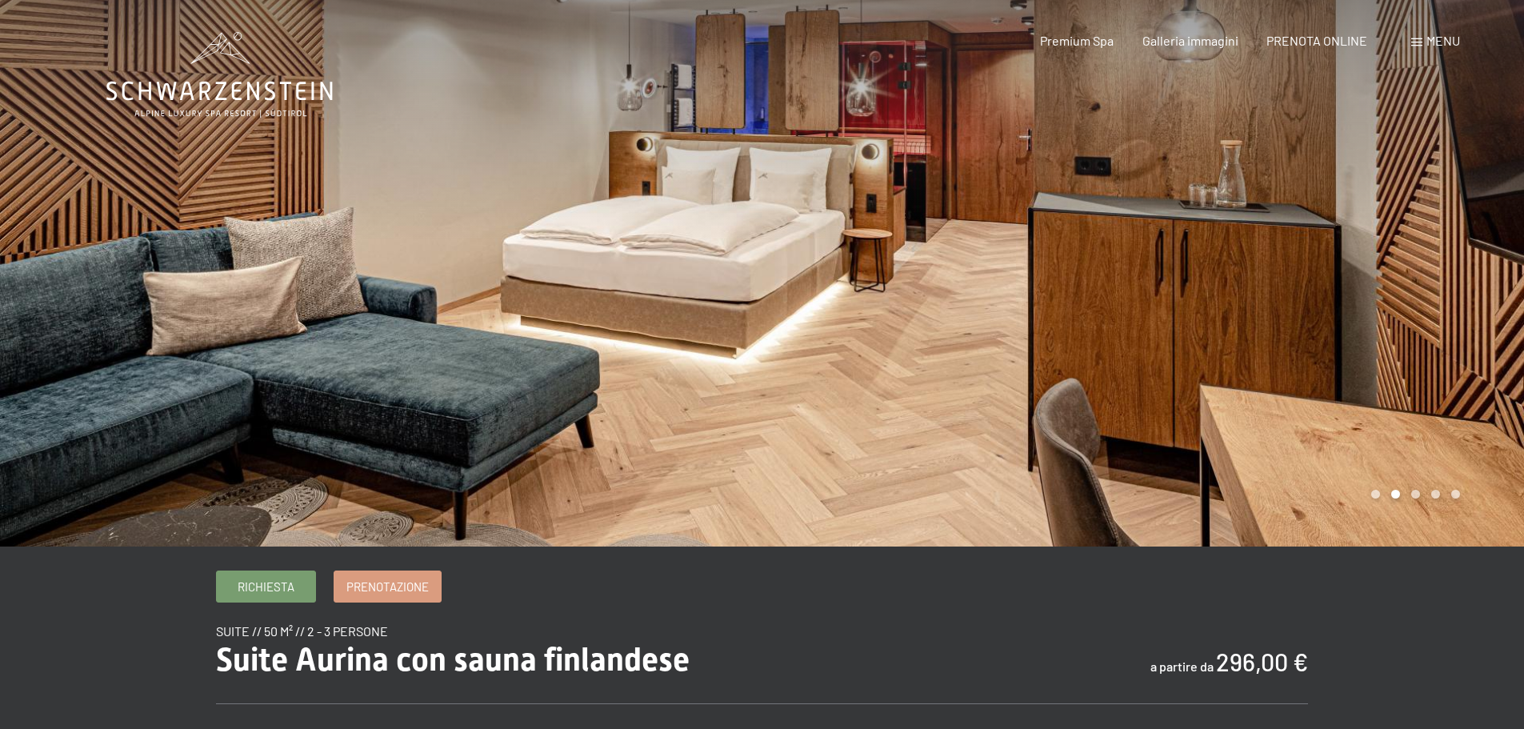
click at [1459, 374] on div at bounding box center [1143, 273] width 762 height 546
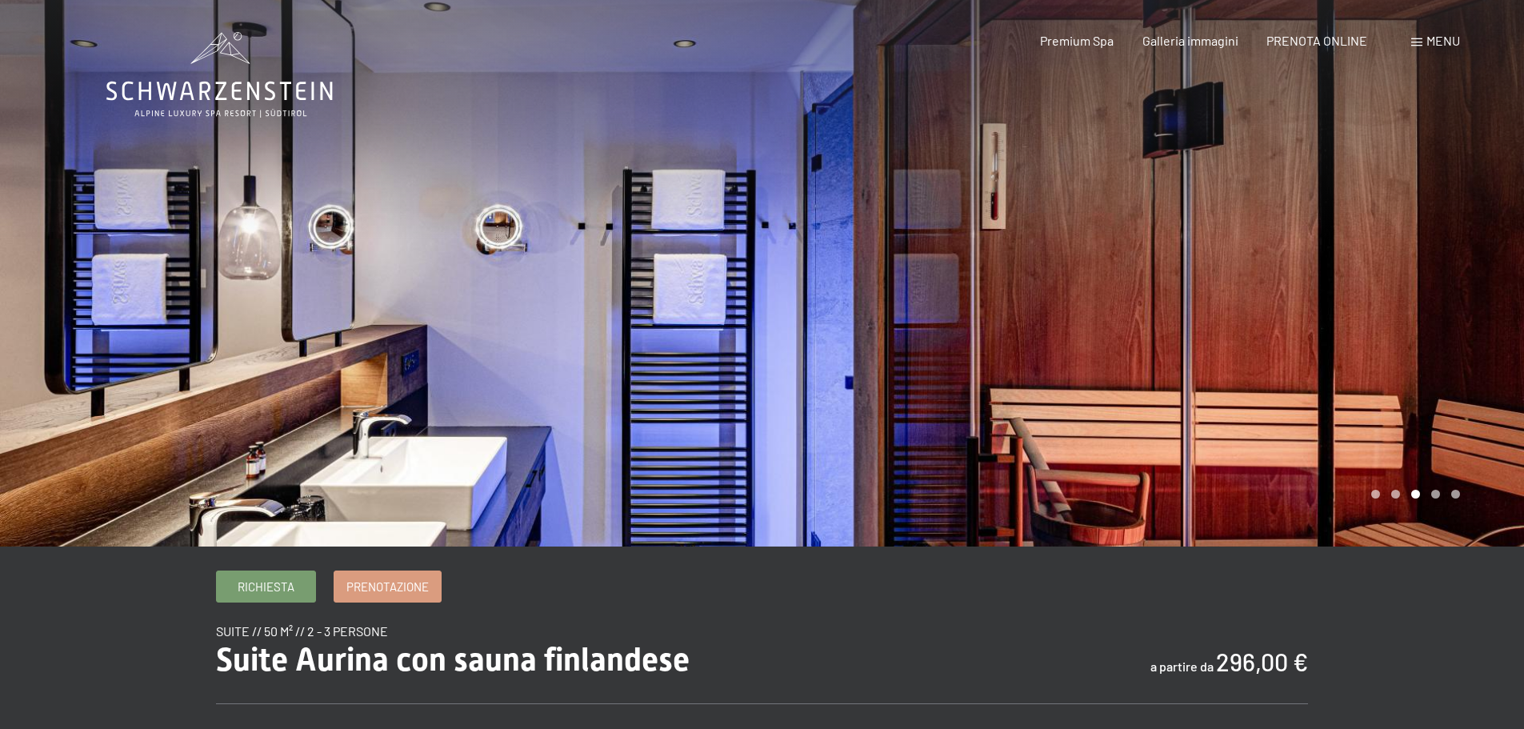
click at [1459, 374] on div at bounding box center [1143, 273] width 762 height 546
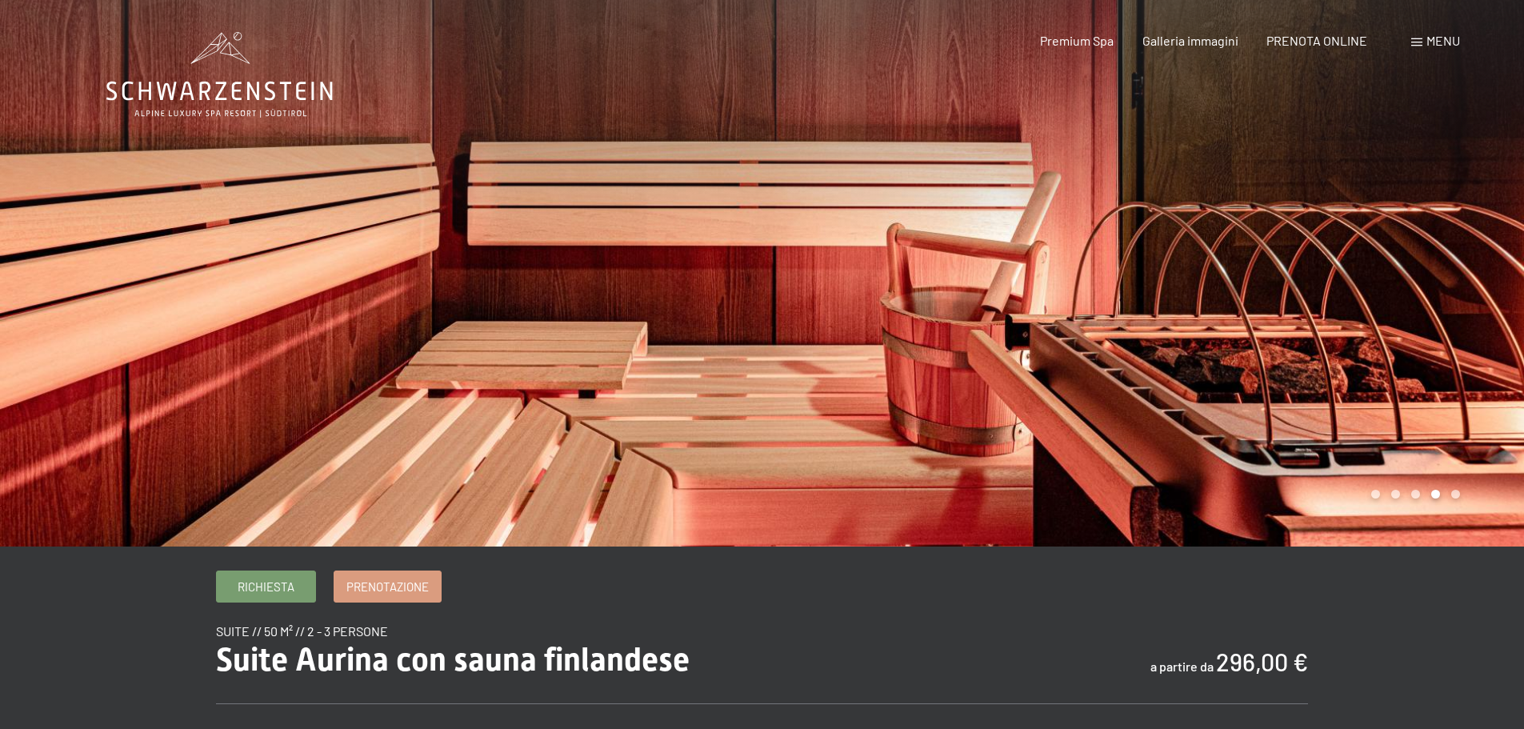
click at [1451, 373] on div at bounding box center [1143, 273] width 762 height 546
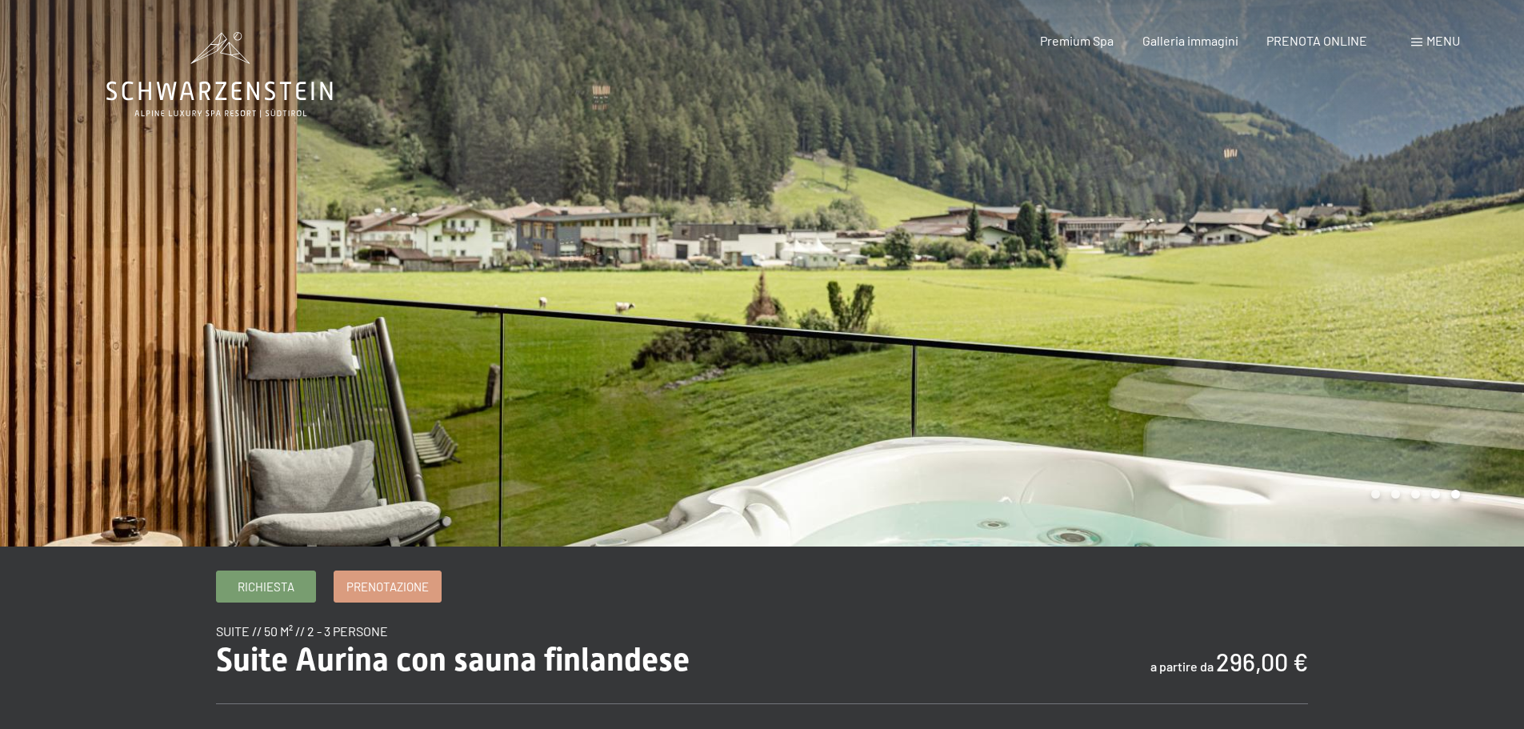
click at [1434, 373] on div at bounding box center [1143, 273] width 762 height 546
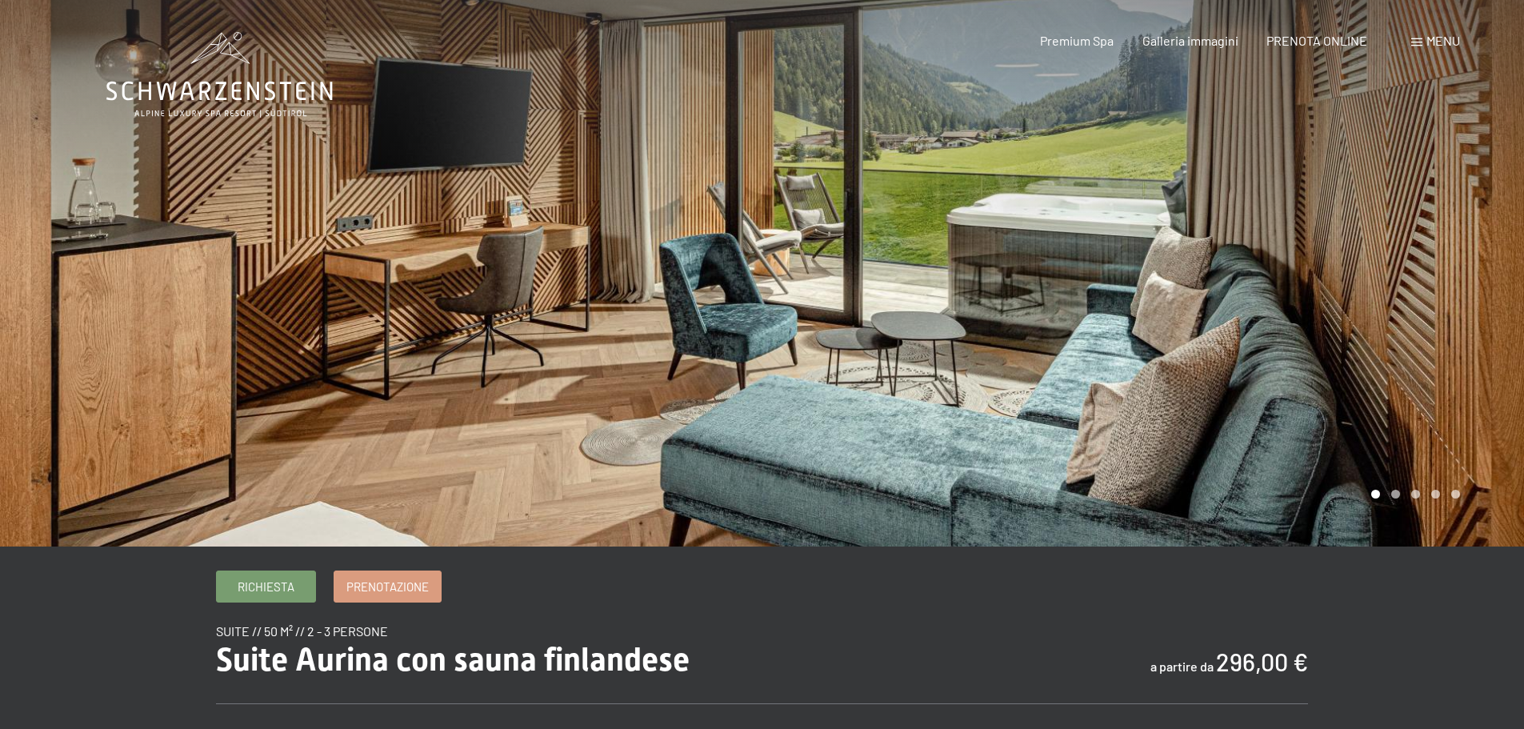
click at [1427, 373] on div at bounding box center [1143, 273] width 762 height 546
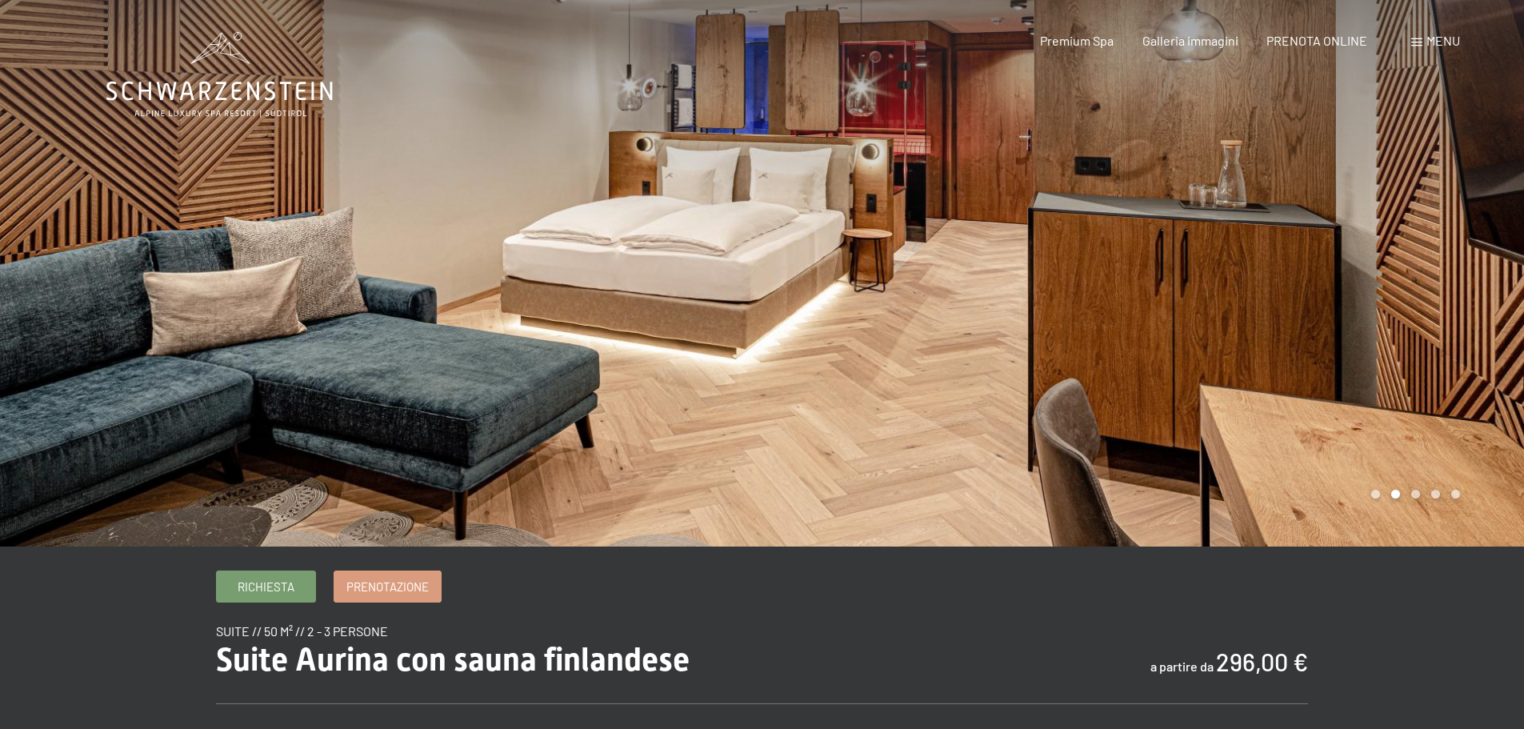
click at [1427, 373] on div at bounding box center [1143, 273] width 762 height 546
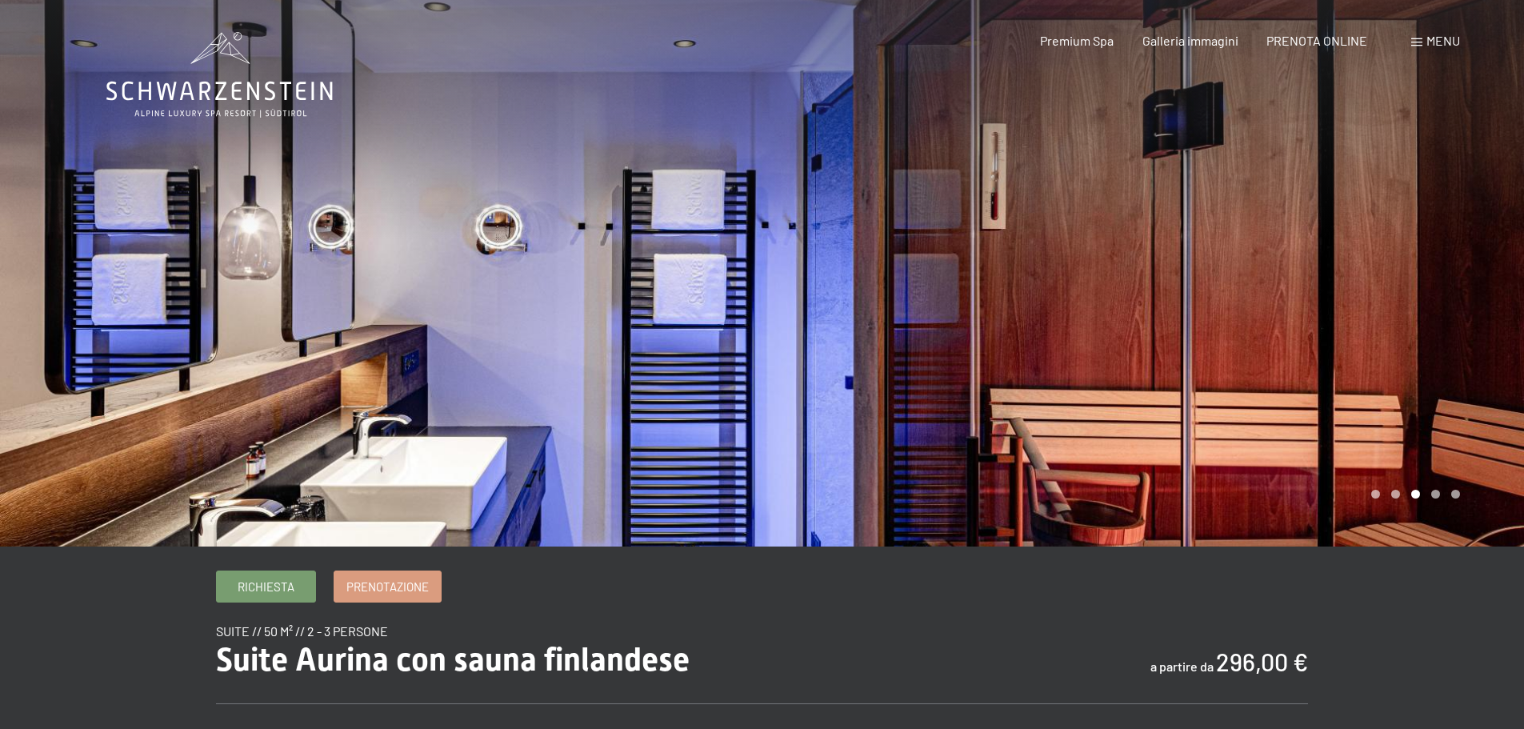
click at [1427, 373] on div at bounding box center [1143, 273] width 762 height 546
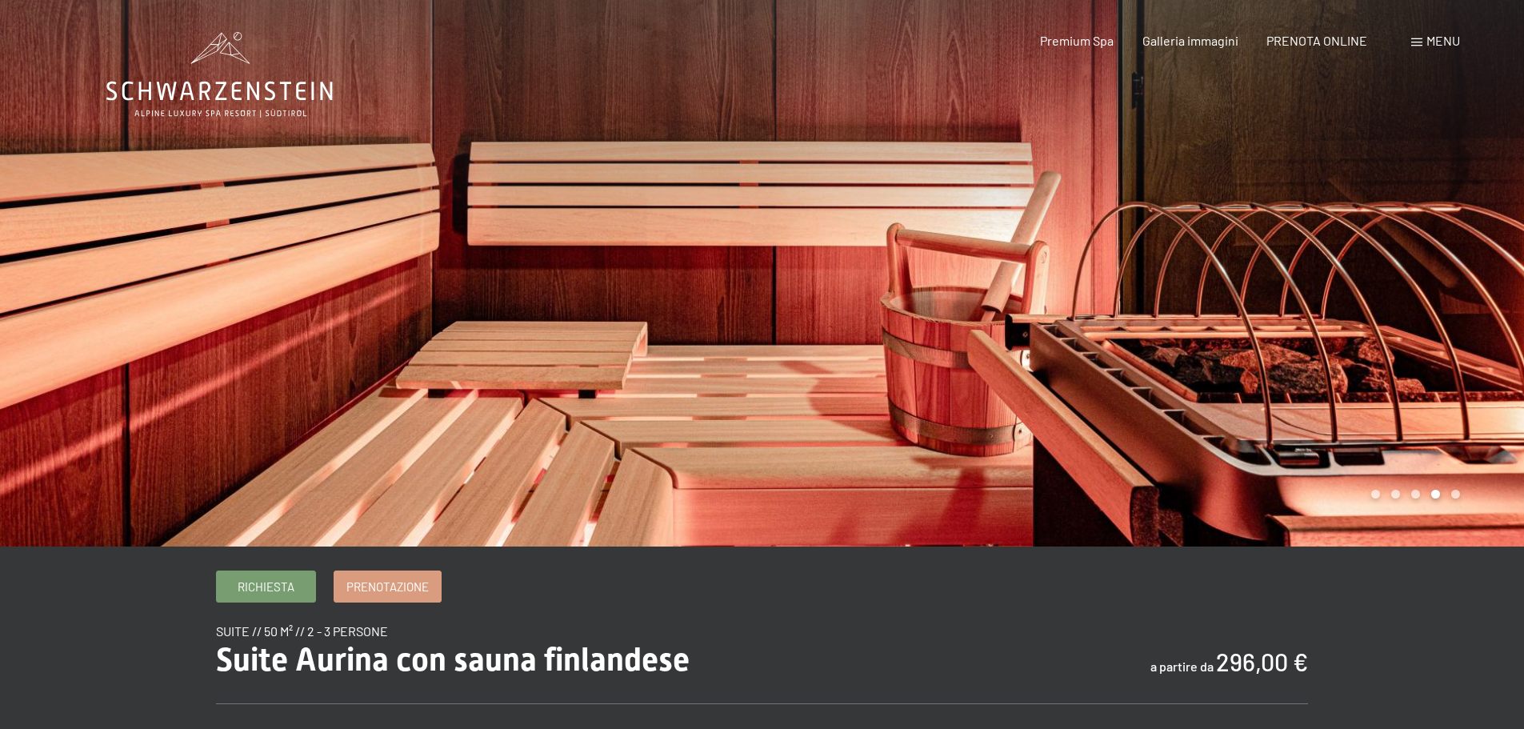
drag, startPoint x: 1415, startPoint y: 35, endPoint x: 1415, endPoint y: 50, distance: 14.4
click at [1415, 37] on div "Menu" at bounding box center [1435, 41] width 49 height 18
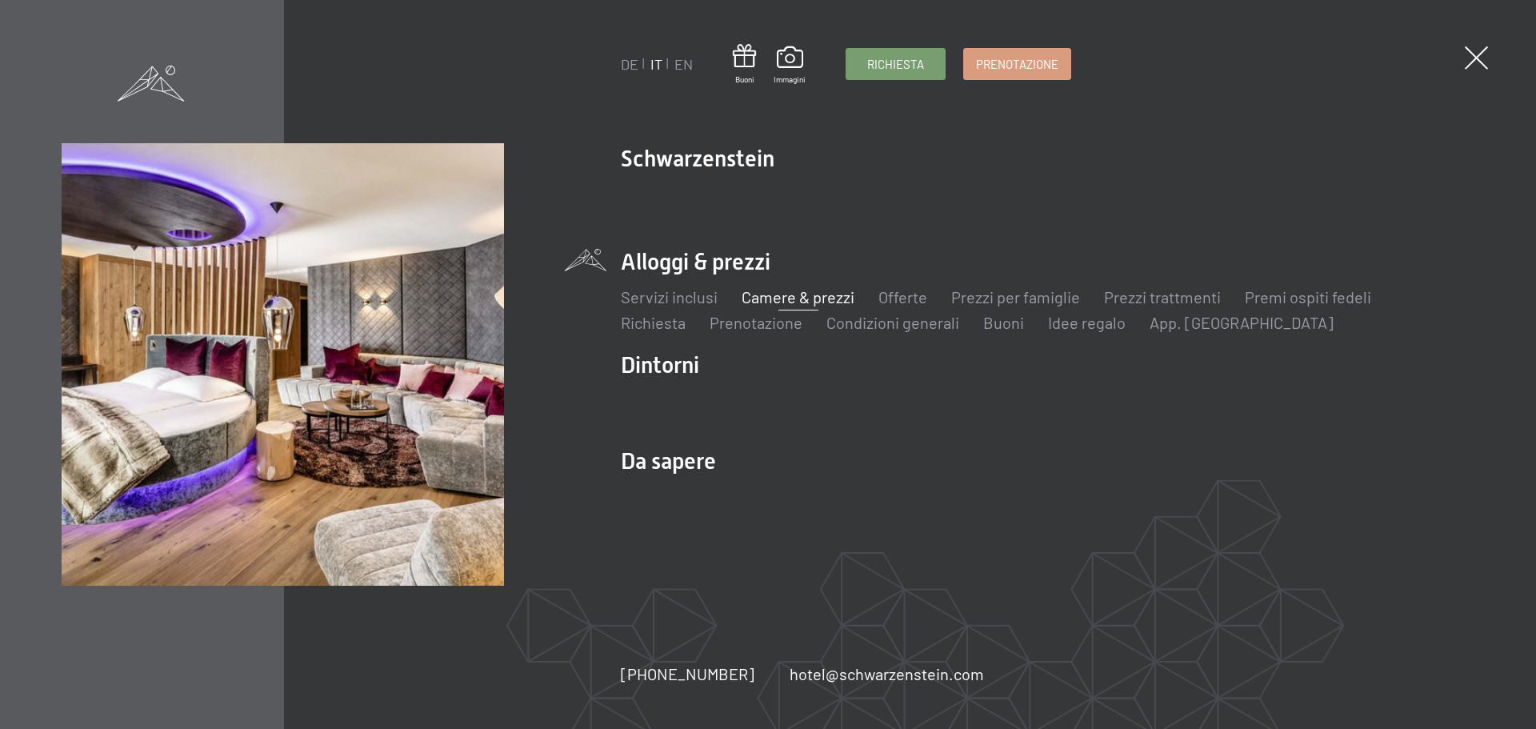
click at [790, 304] on link "Camere & prezzi" at bounding box center [798, 296] width 113 height 19
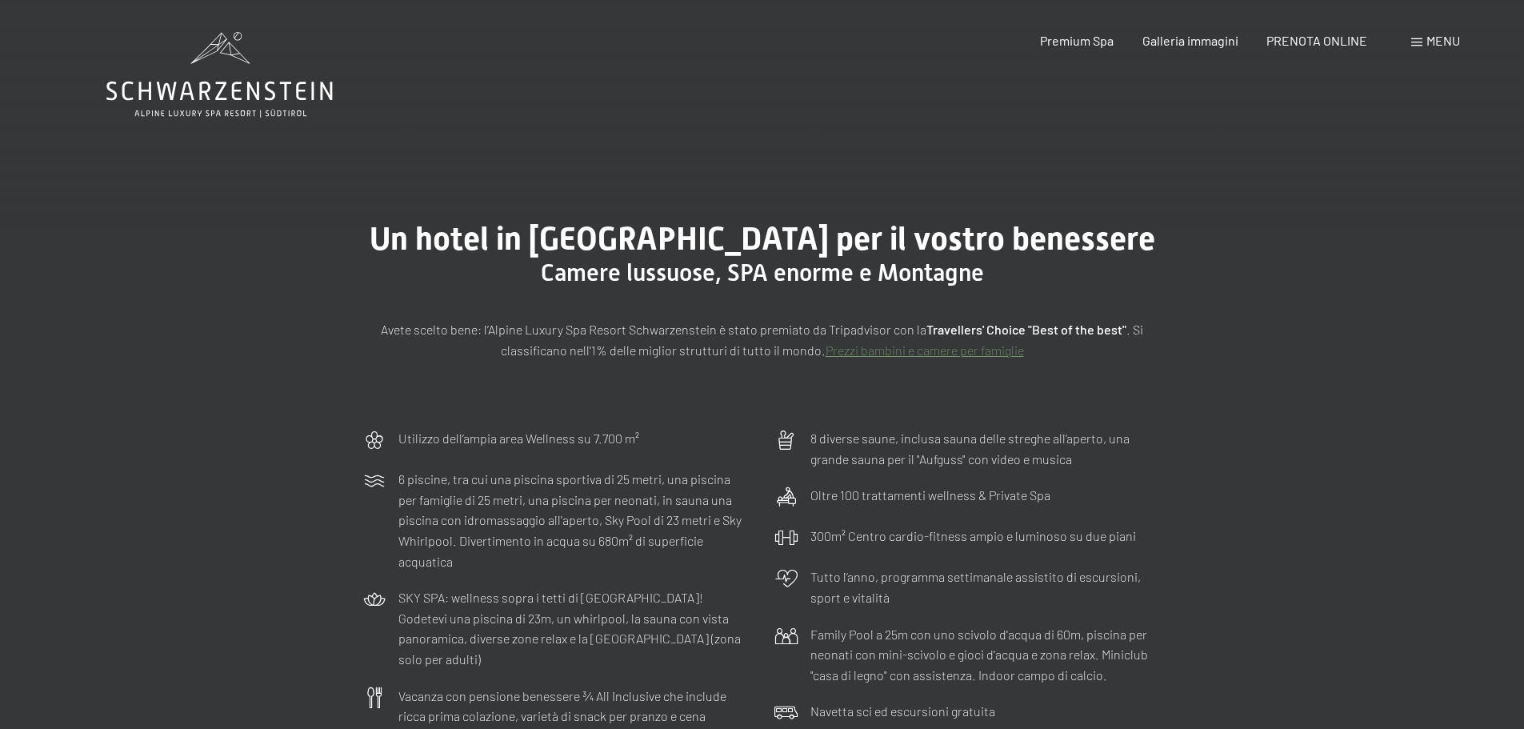
click at [1416, 41] on span at bounding box center [1416, 42] width 11 height 8
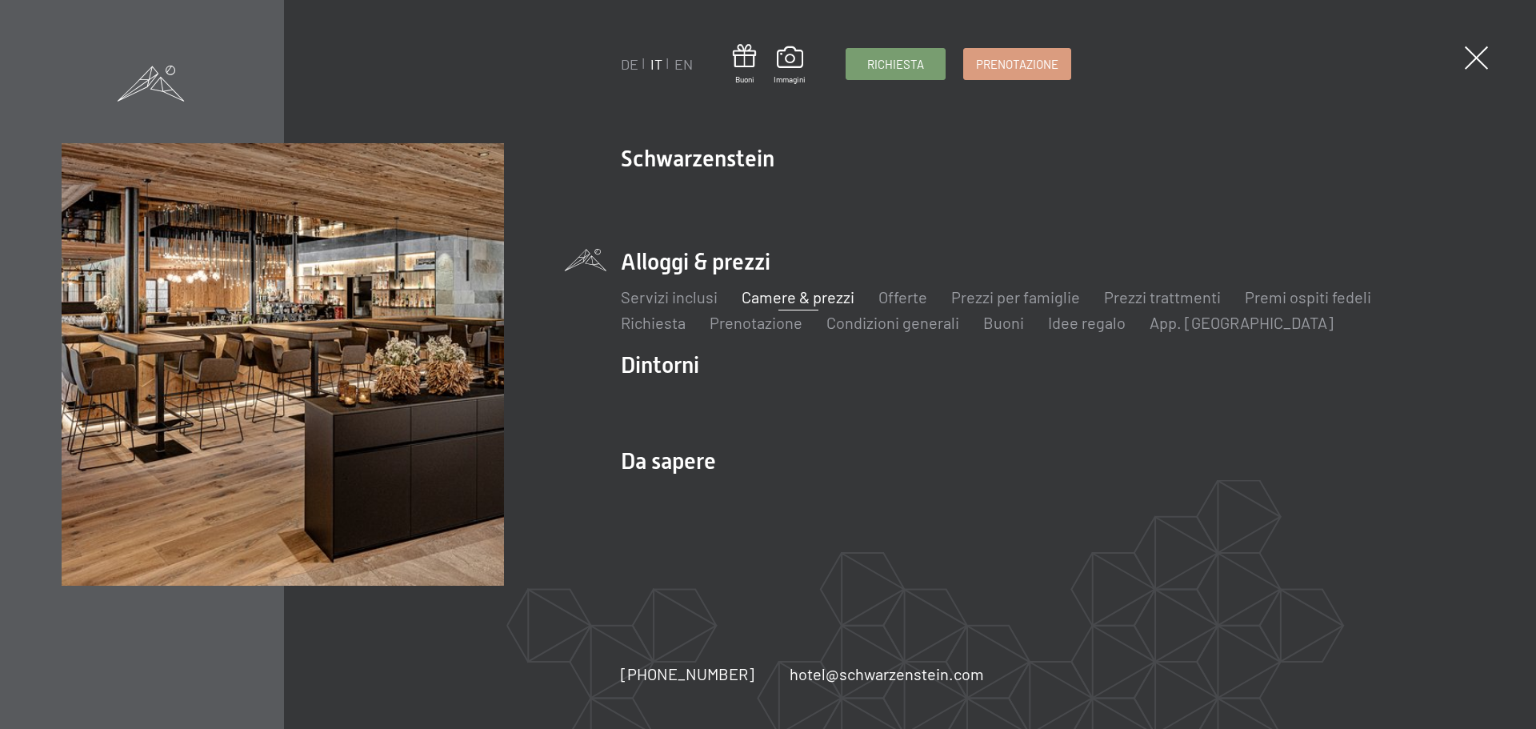
click at [1490, 57] on div "DE IT EN Buoni Immagini Richiesta Prenotazione DE IT EN Schwarzenstein Novità a…" at bounding box center [768, 364] width 1536 height 729
click at [1474, 62] on span at bounding box center [1476, 57] width 23 height 23
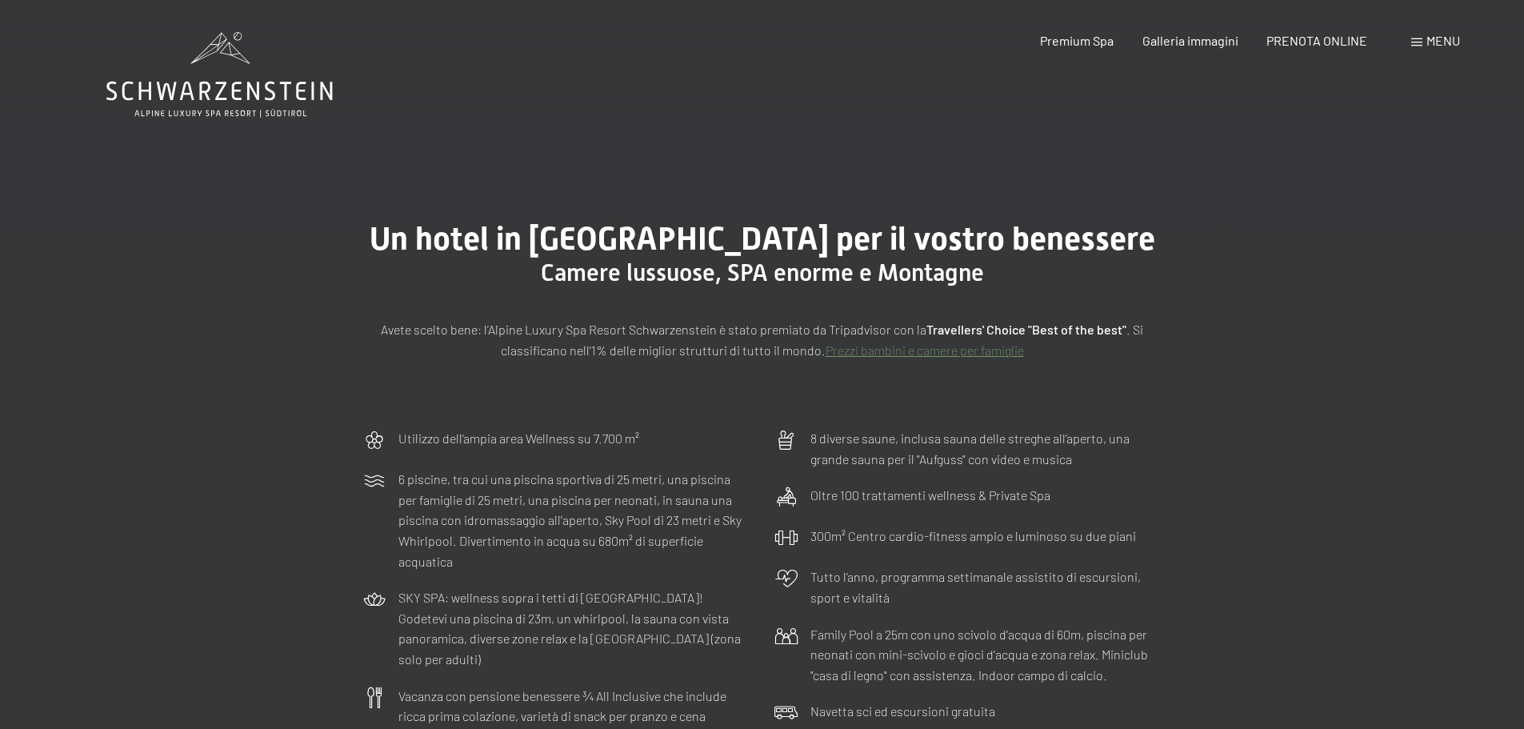
drag, startPoint x: 346, startPoint y: 91, endPoint x: 50, endPoint y: 95, distance: 296.1
click at [310, 180] on div "Un hotel in Alto Adige per il vostro benessere Camere lussuose, SPA enorme e Mo…" at bounding box center [762, 290] width 1524 height 260
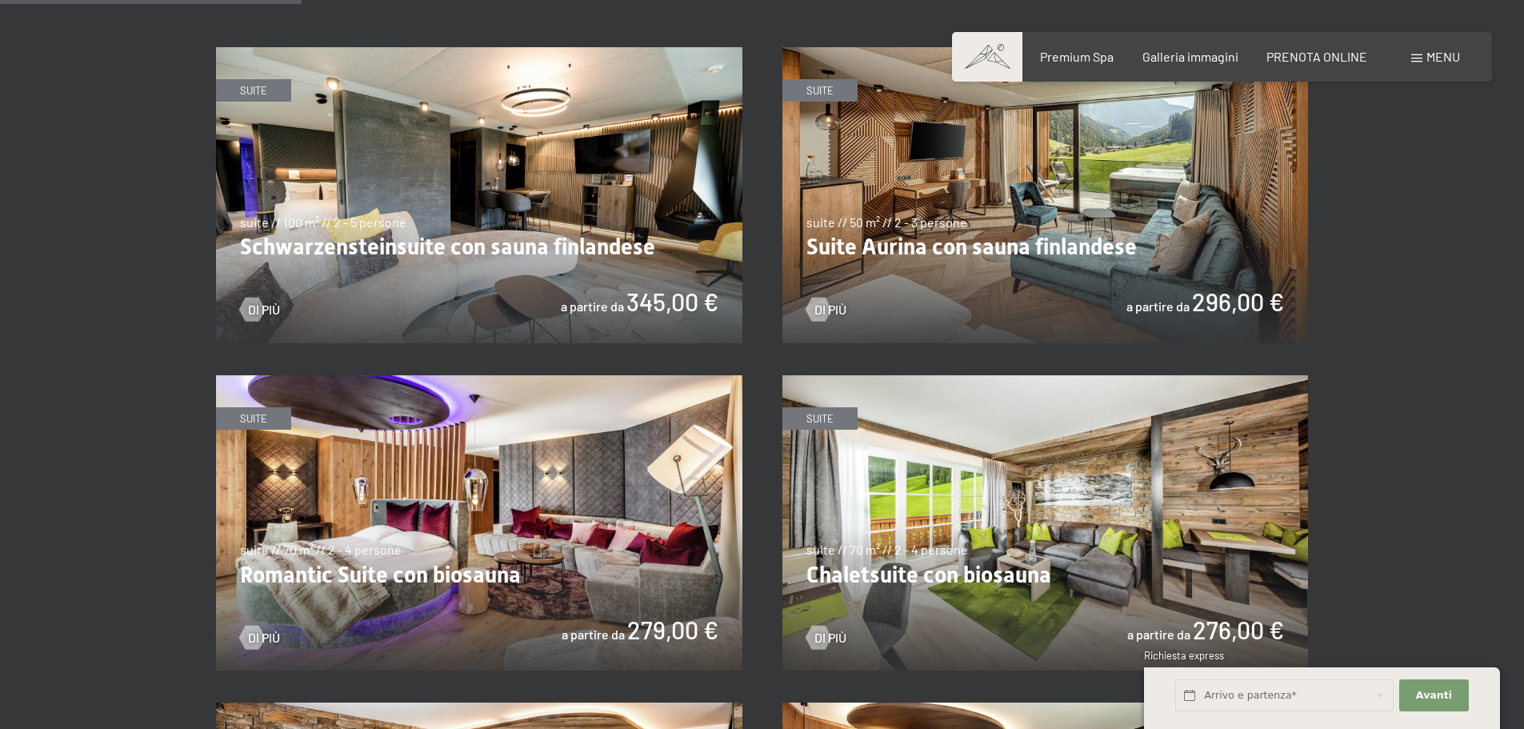
scroll to position [1040, 0]
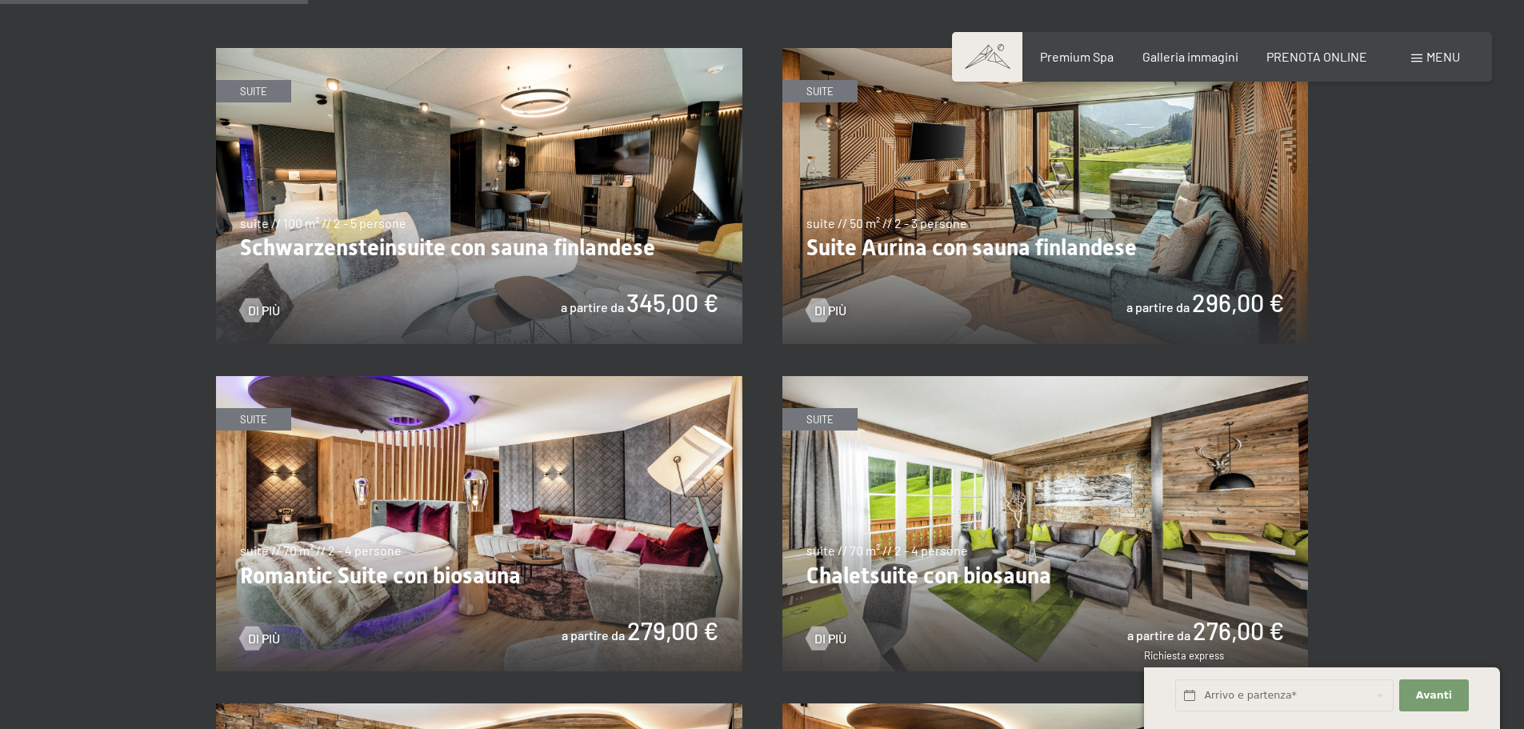
scroll to position [997, 0]
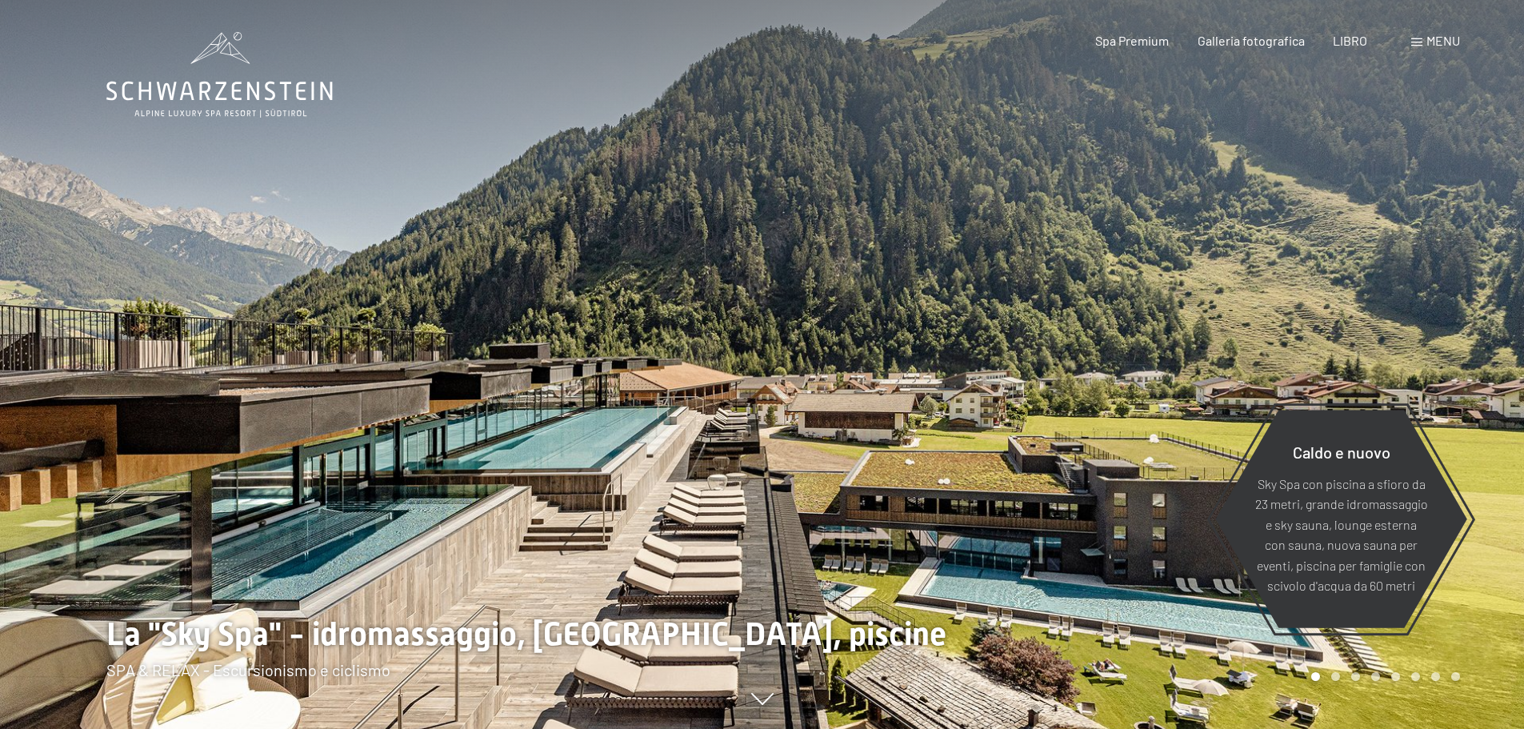
click at [1410, 42] on div "Libro Richieste Spa Premium Galleria fotografica LIBRO menu DI ESSO IT Buono Ga…" at bounding box center [1249, 41] width 421 height 18
click at [1424, 38] on div "menu" at bounding box center [1435, 41] width 49 height 18
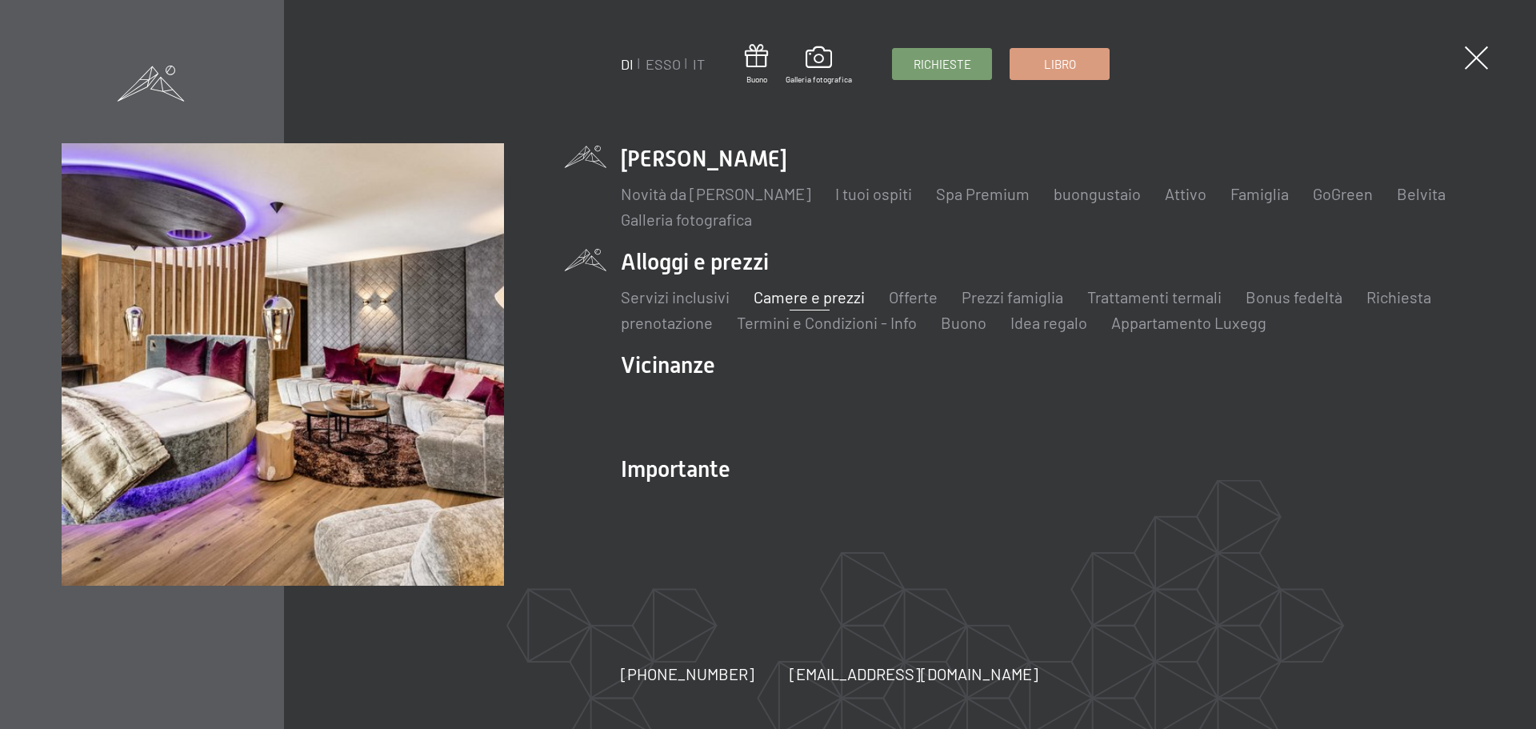
click at [807, 290] on font "Camere e prezzi" at bounding box center [809, 296] width 111 height 19
